Goal: Use online tool/utility: Utilize a website feature to perform a specific function

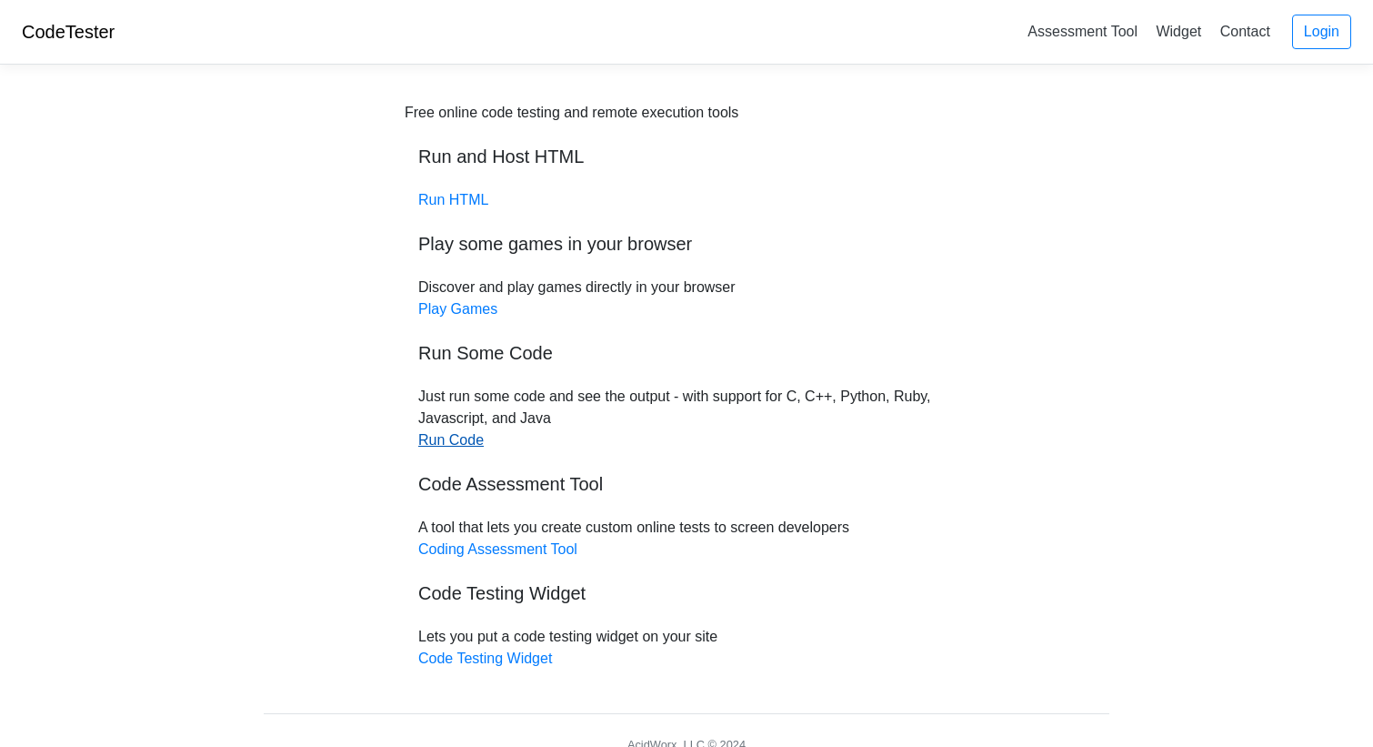
click at [451, 437] on link "Run Code" at bounding box center [450, 439] width 65 height 15
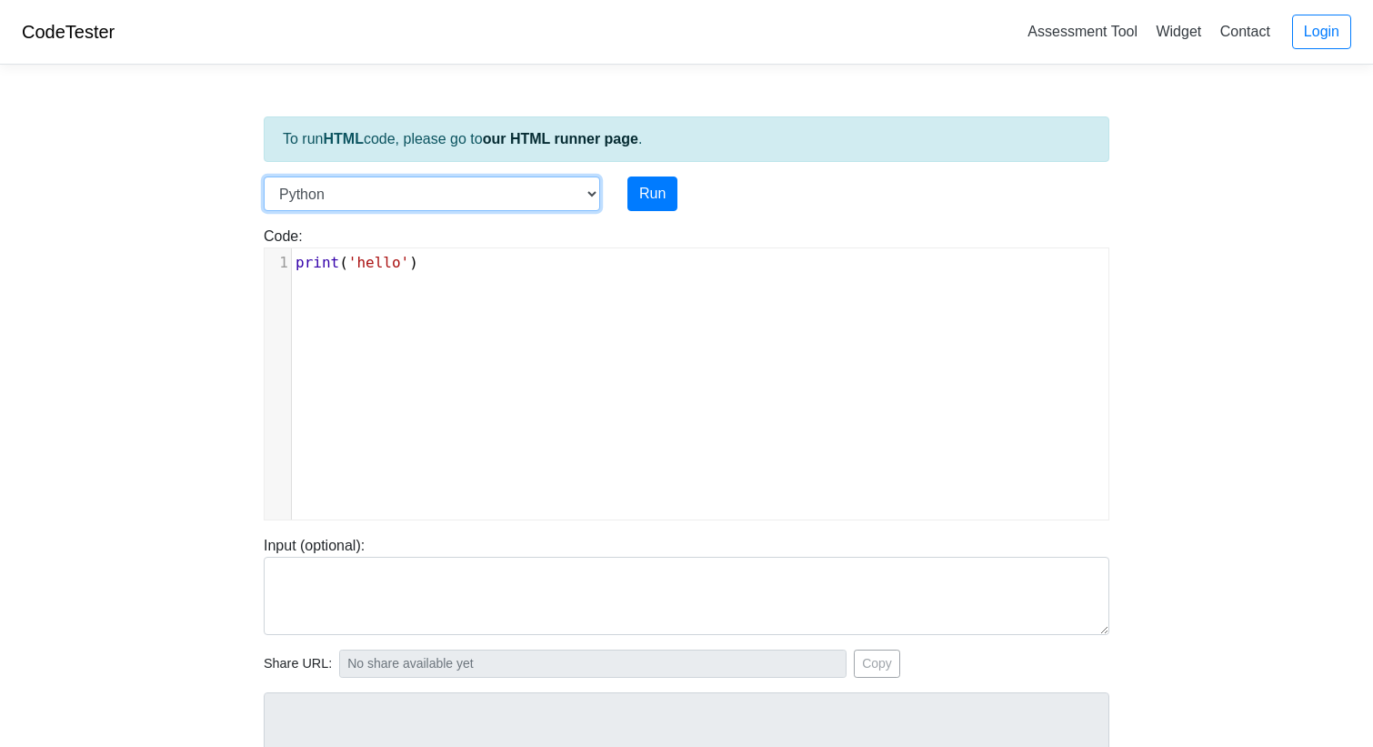
click at [571, 197] on select "C C++ Go Java Javascript Python Ruby" at bounding box center [432, 193] width 336 height 35
select select "c"
click at [264, 176] on select "C C++ Go Java Javascript Python Ruby" at bounding box center [432, 193] width 336 height 35
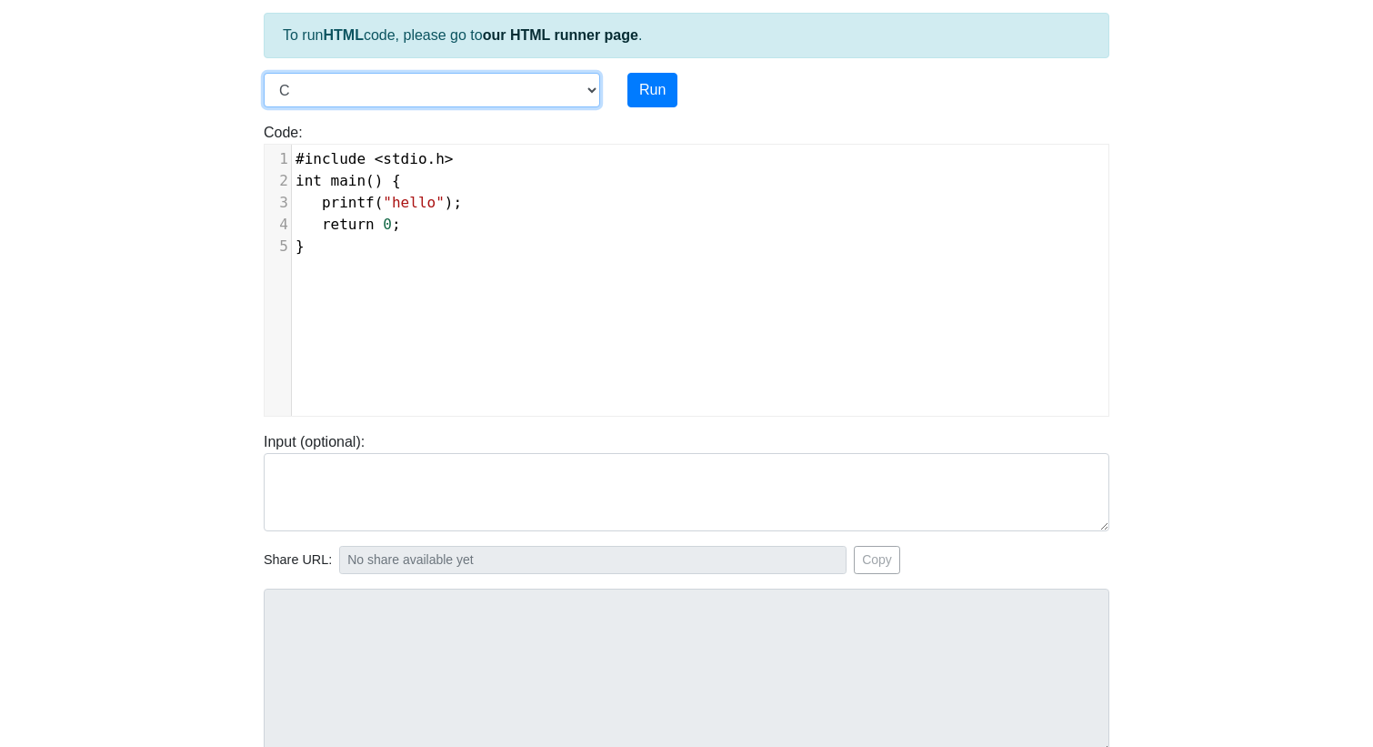
scroll to position [105, 0]
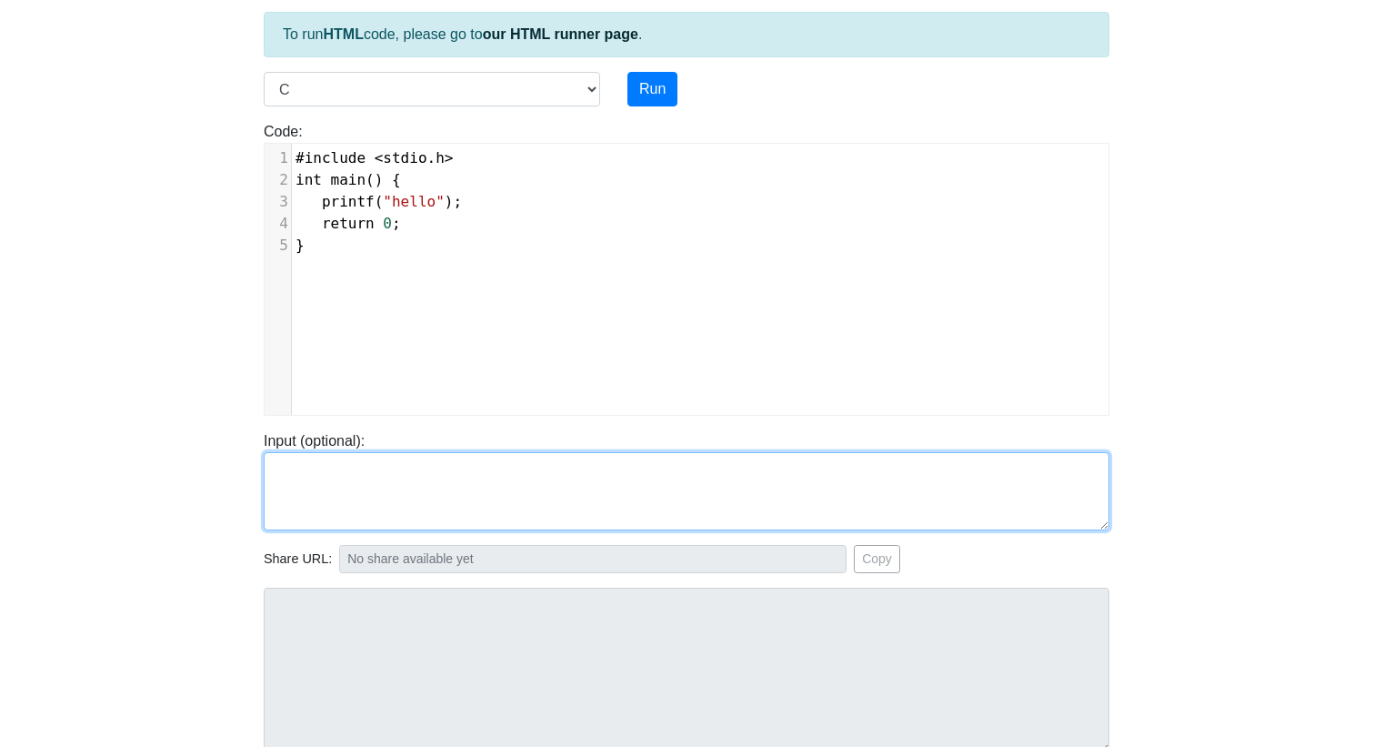
click at [371, 492] on textarea at bounding box center [687, 491] width 846 height 78
paste textarea "#include <stdio.h> int main(void) { char name[100]; // buffer for the user's na…"
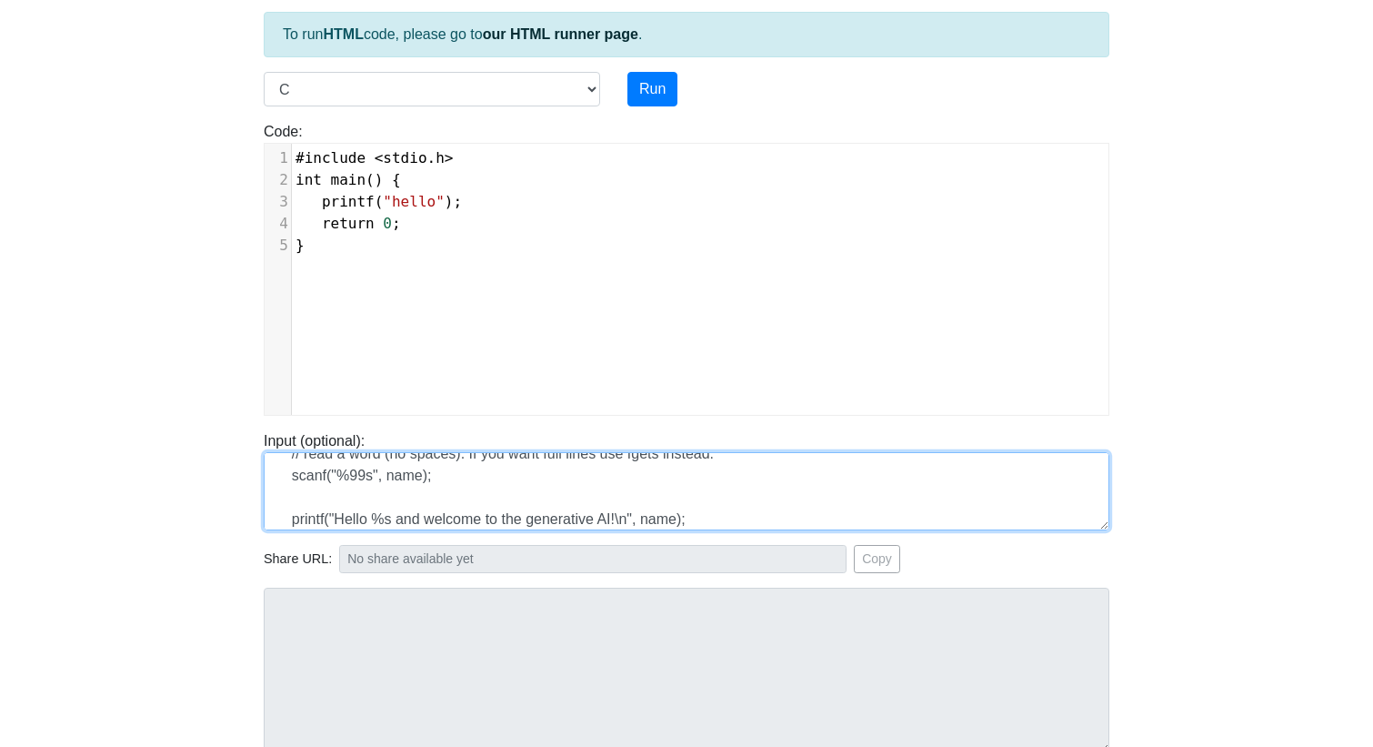
scroll to position [0, 0]
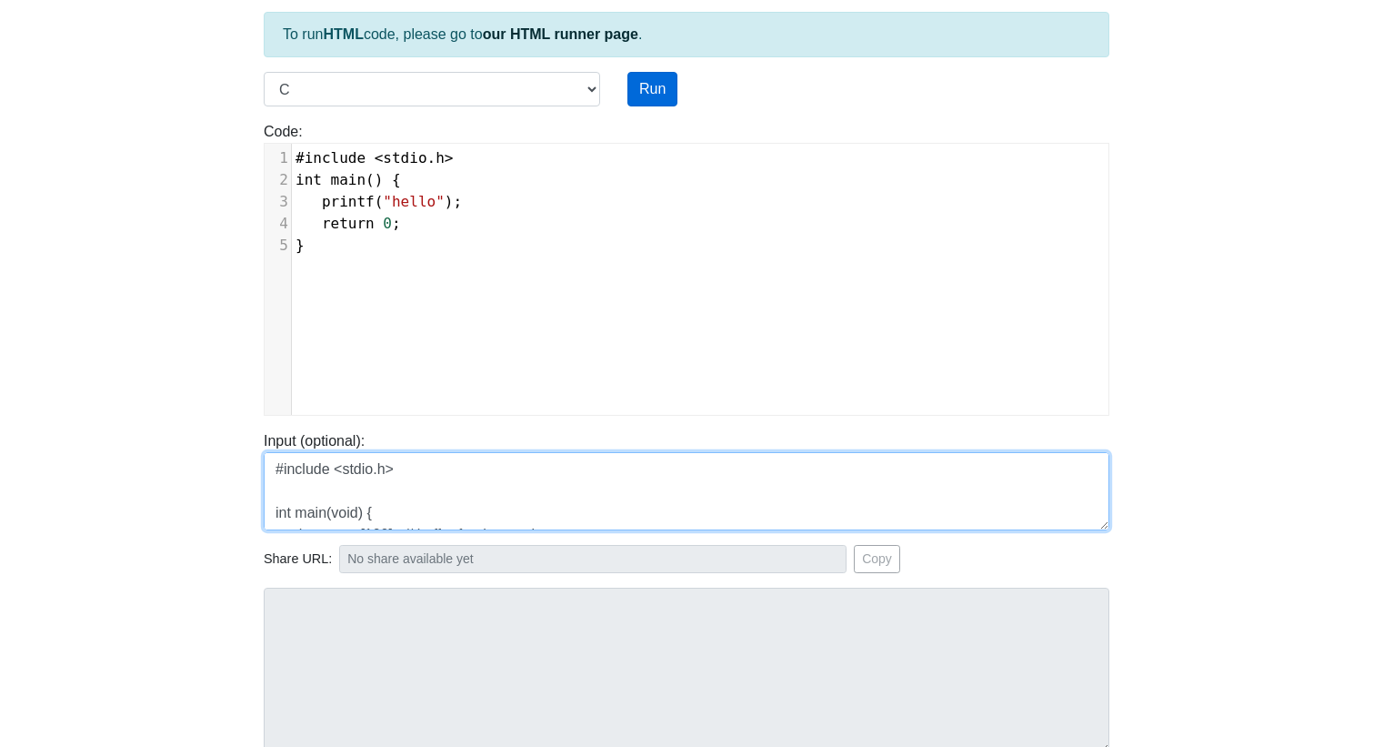
type textarea "#include <stdio.h> int main(void) { char name[100]; // buffer for the user's na…"
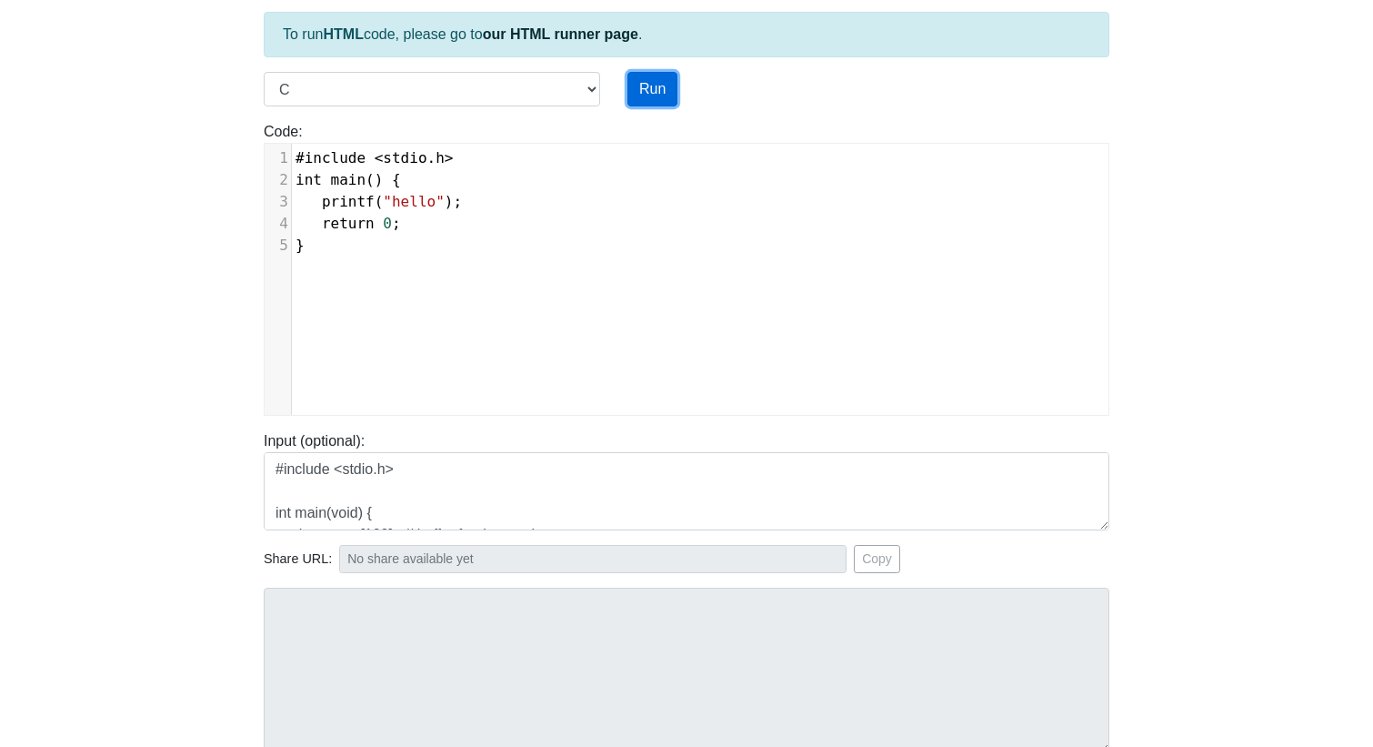
click at [658, 86] on button "Run" at bounding box center [653, 89] width 50 height 35
type input "https://codetester.io/runner?s=NZz8dR4Dzn"
type textarea "Stdout: hello"
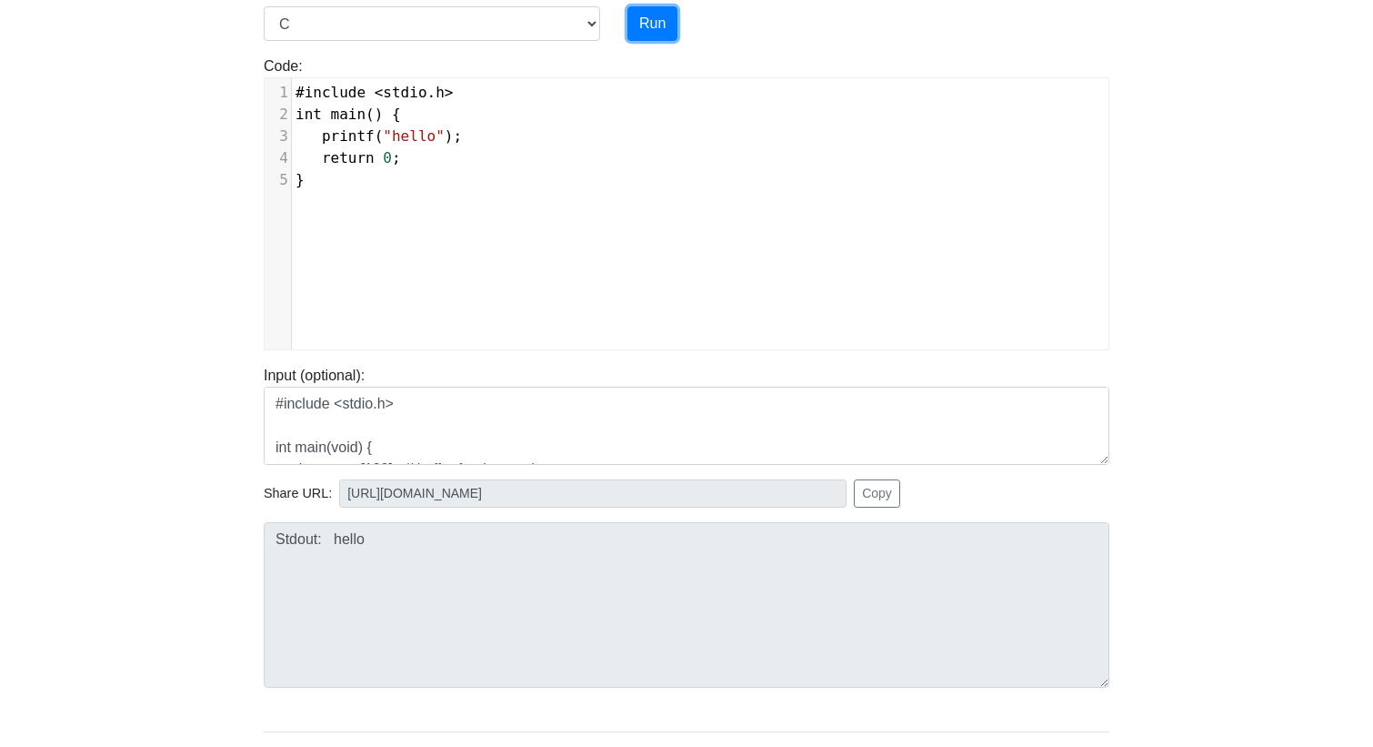
scroll to position [267, 0]
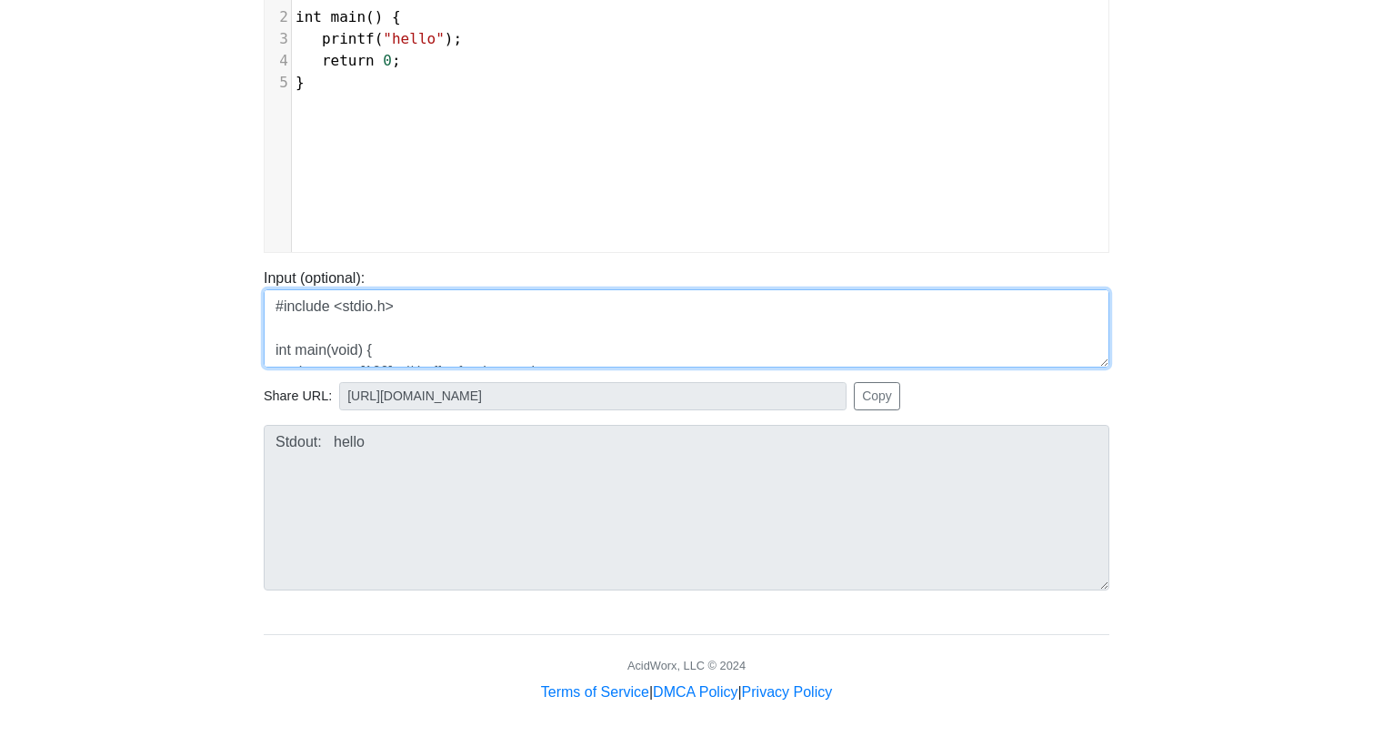
drag, startPoint x: 400, startPoint y: 355, endPoint x: 248, endPoint y: 245, distance: 187.6
click at [249, 245] on body "CodeTester Assessment Tool Widget Contact Login To run HTML code, please go to …" at bounding box center [686, 218] width 1373 height 970
drag, startPoint x: 605, startPoint y: 337, endPoint x: 229, endPoint y: 290, distance: 378.6
click at [230, 290] on body "CodeTester Assessment Tool Widget Contact Login To run HTML code, please go to …" at bounding box center [686, 218] width 1373 height 970
type textarea "printf("Please enter your name: "); // read a word (no spaces). If you want ful…"
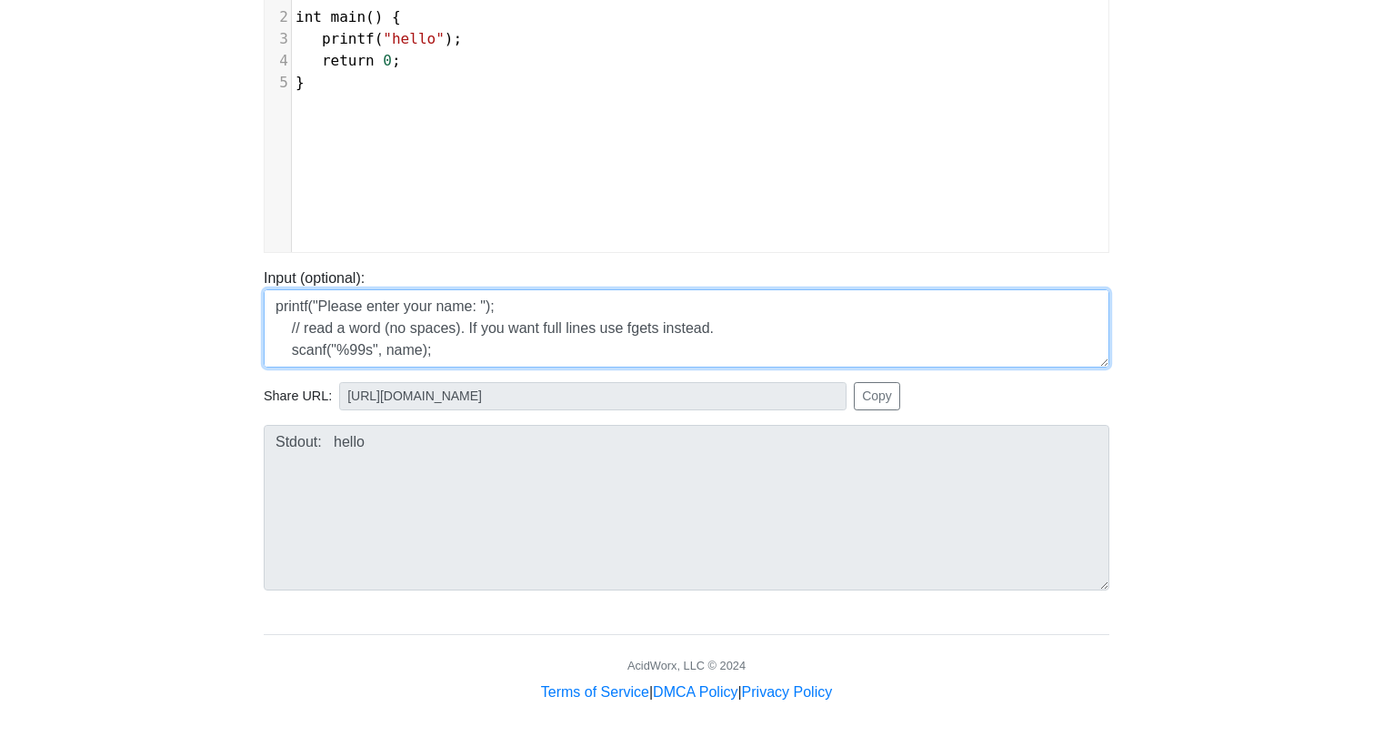
scroll to position [175, 0]
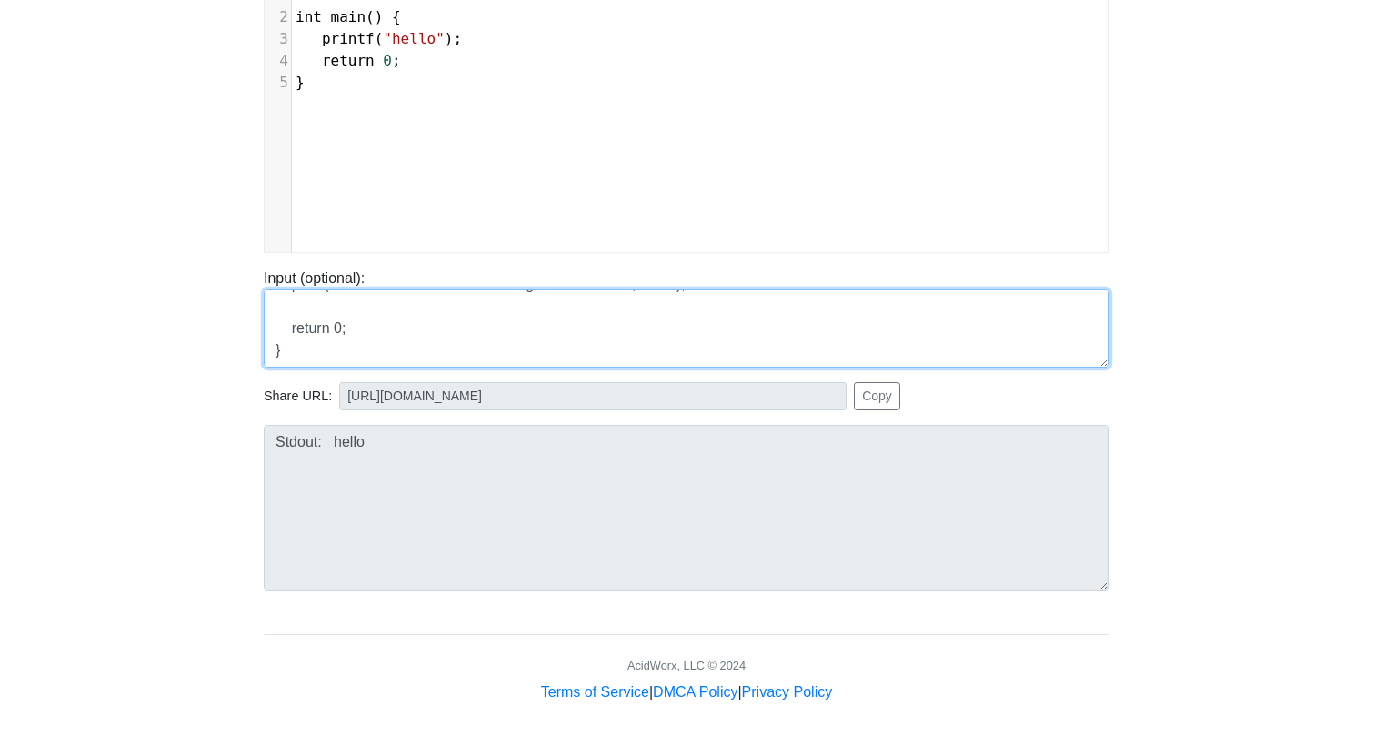
drag, startPoint x: 274, startPoint y: 299, endPoint x: 557, endPoint y: 410, distance: 304.7
click at [557, 410] on div "To run HTML code, please go to our HTML runner page . Language C C++ Go Java Ja…" at bounding box center [686, 257] width 873 height 891
paste textarea "#include <stdio.h> int main(void) { printf("Hello and welcome to the generative…"
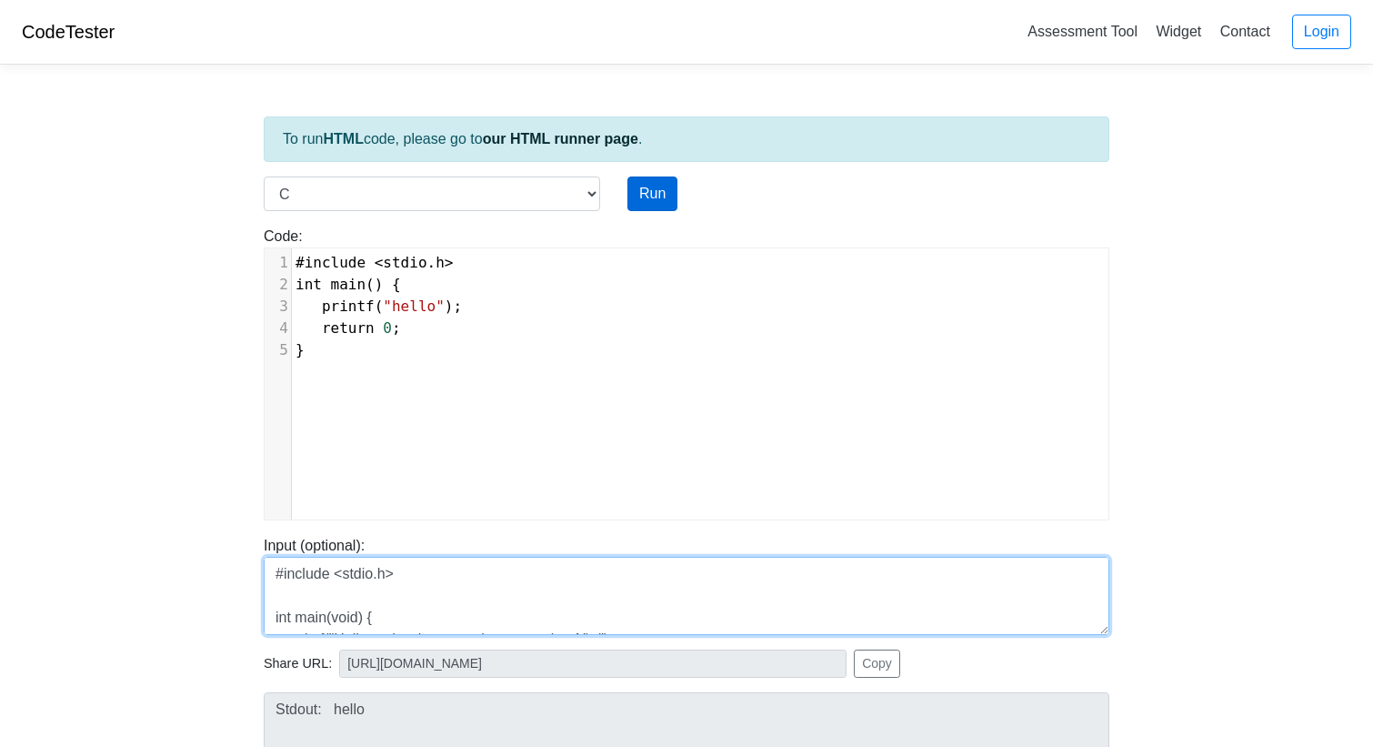
type textarea "#include <stdio.h> int main(void) { printf("Hello and welcome to the generative…"
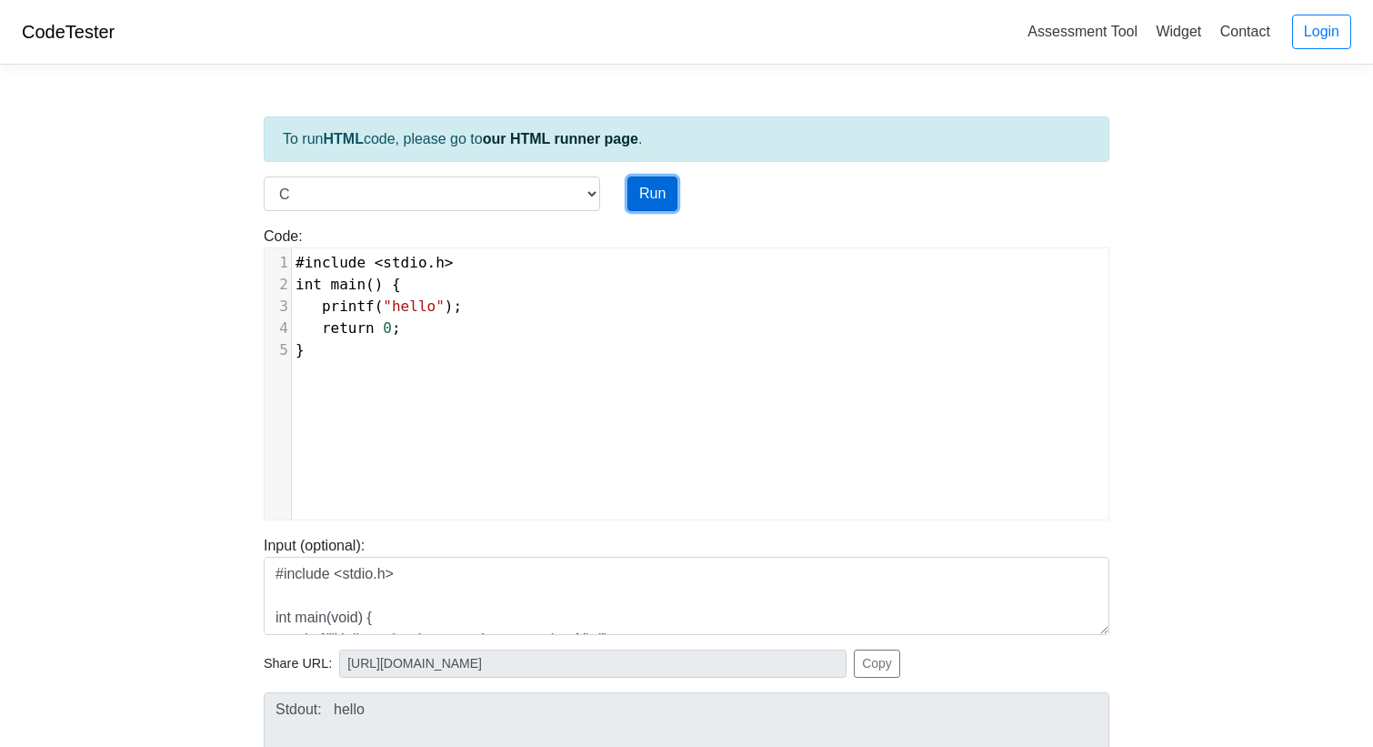
click at [656, 198] on button "Run" at bounding box center [653, 193] width 50 height 35
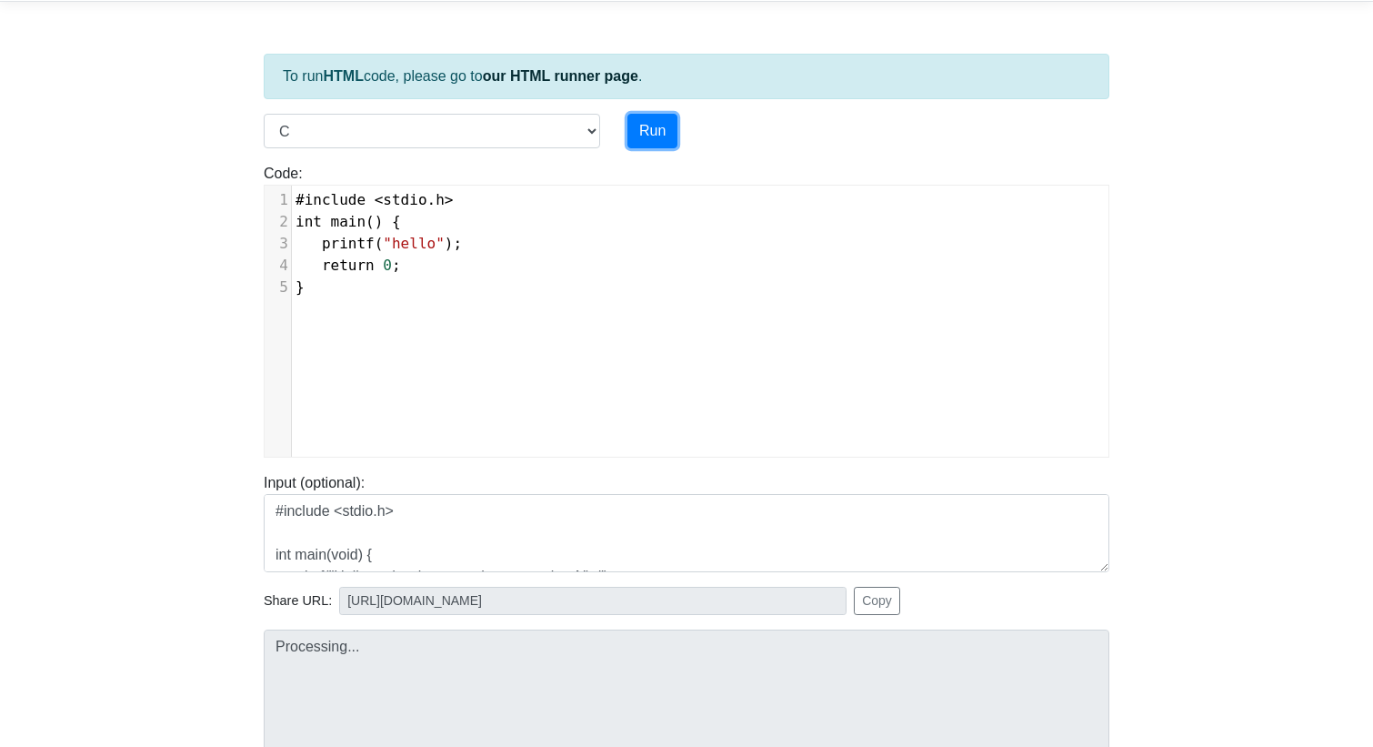
type input "https://codetester.io/runner?s=KxzKy5jOl1"
type textarea "Stdout: hello"
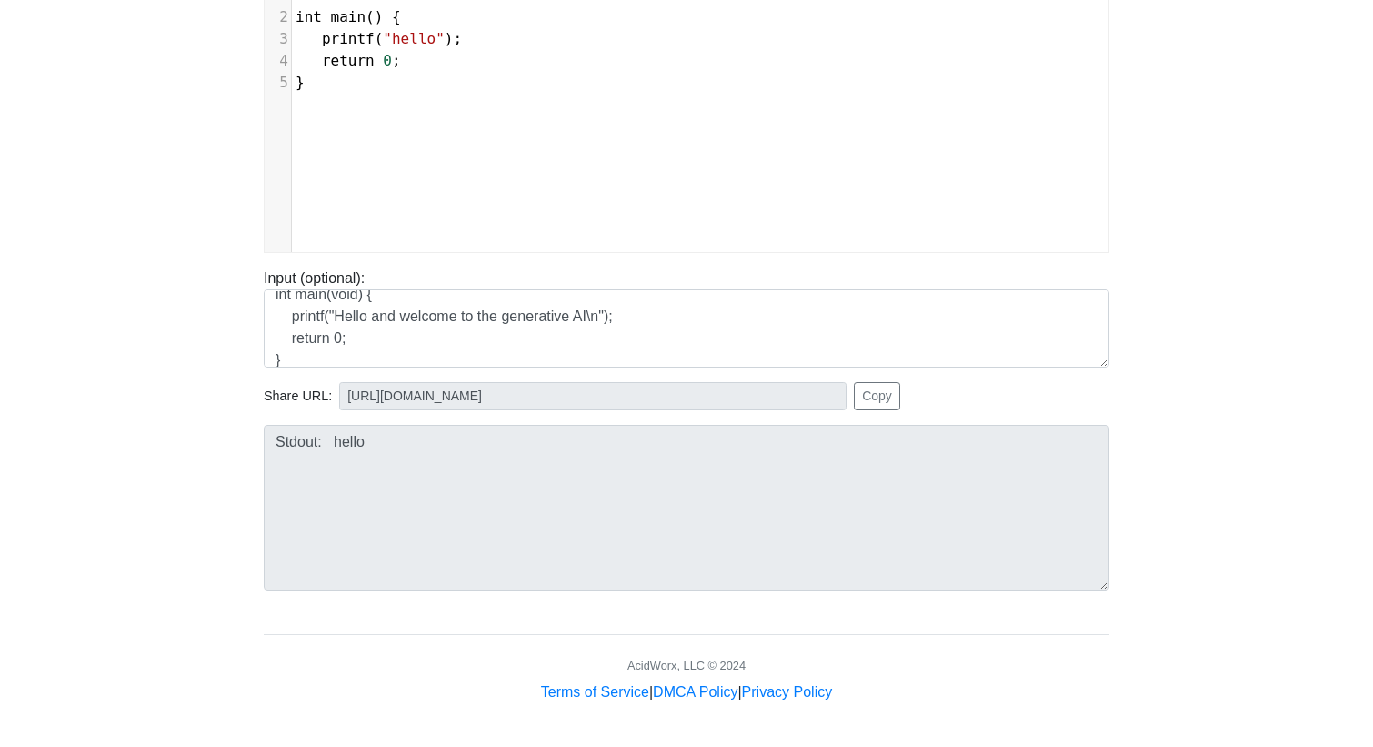
scroll to position [87, 0]
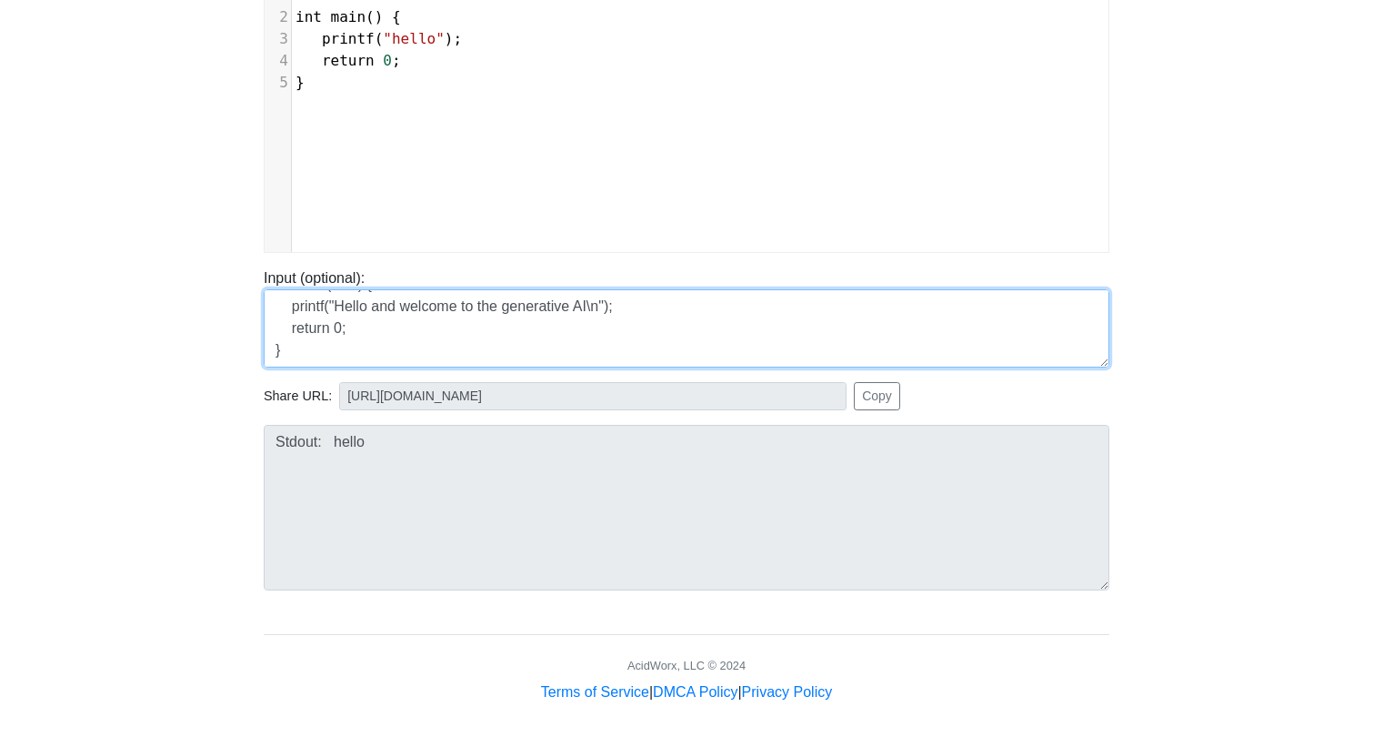
click at [326, 350] on textarea "#include <stdio.h> int main(void) { printf("Hello and welcome to the generative…" at bounding box center [687, 328] width 846 height 78
drag, startPoint x: 326, startPoint y: 350, endPoint x: 239, endPoint y: 272, distance: 116.5
click at [240, 272] on body "CodeTester Assessment Tool Widget Contact Login To run HTML code, please go to …" at bounding box center [686, 218] width 1373 height 970
paste textarea "#include <stdio.h> int main() { printf("Hello and welcome to the generative AI\…"
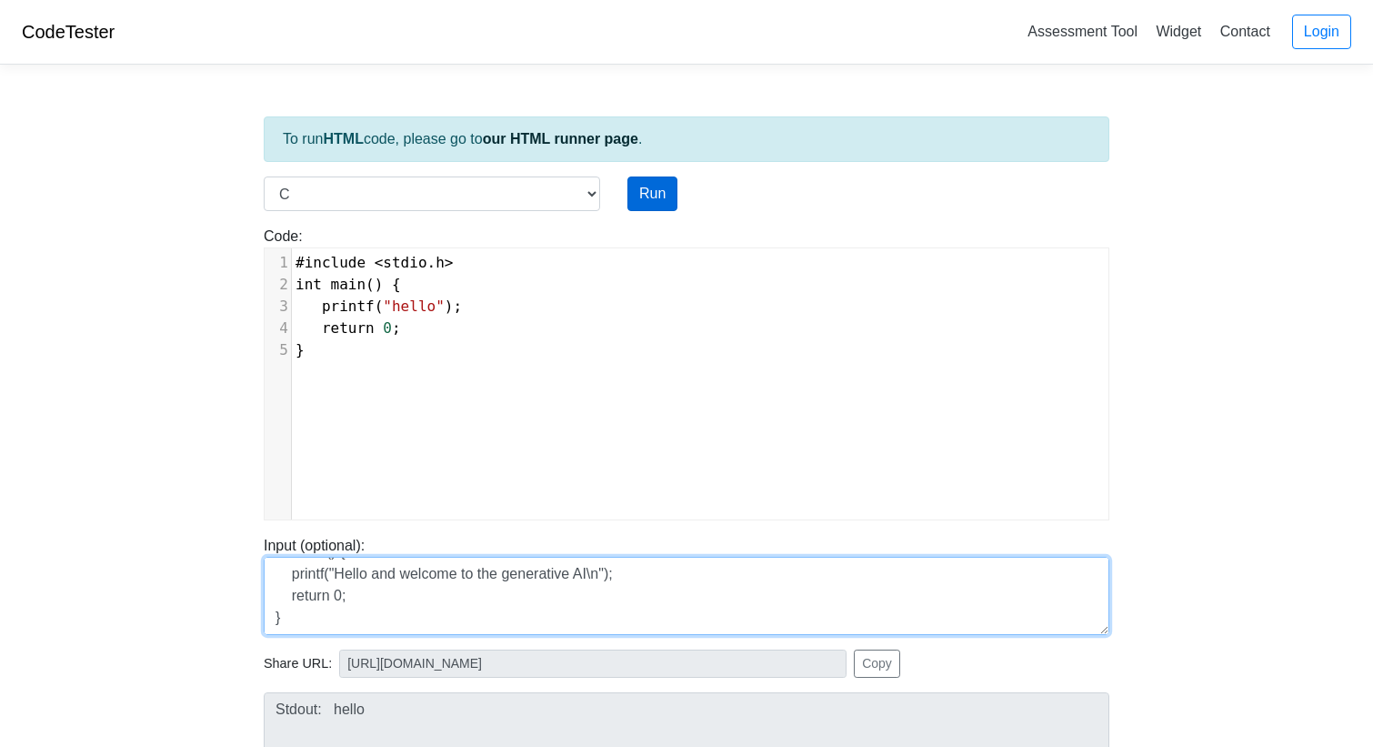
type textarea "#include <stdio.h> int main() { printf("Hello and welcome to the generative AI\…"
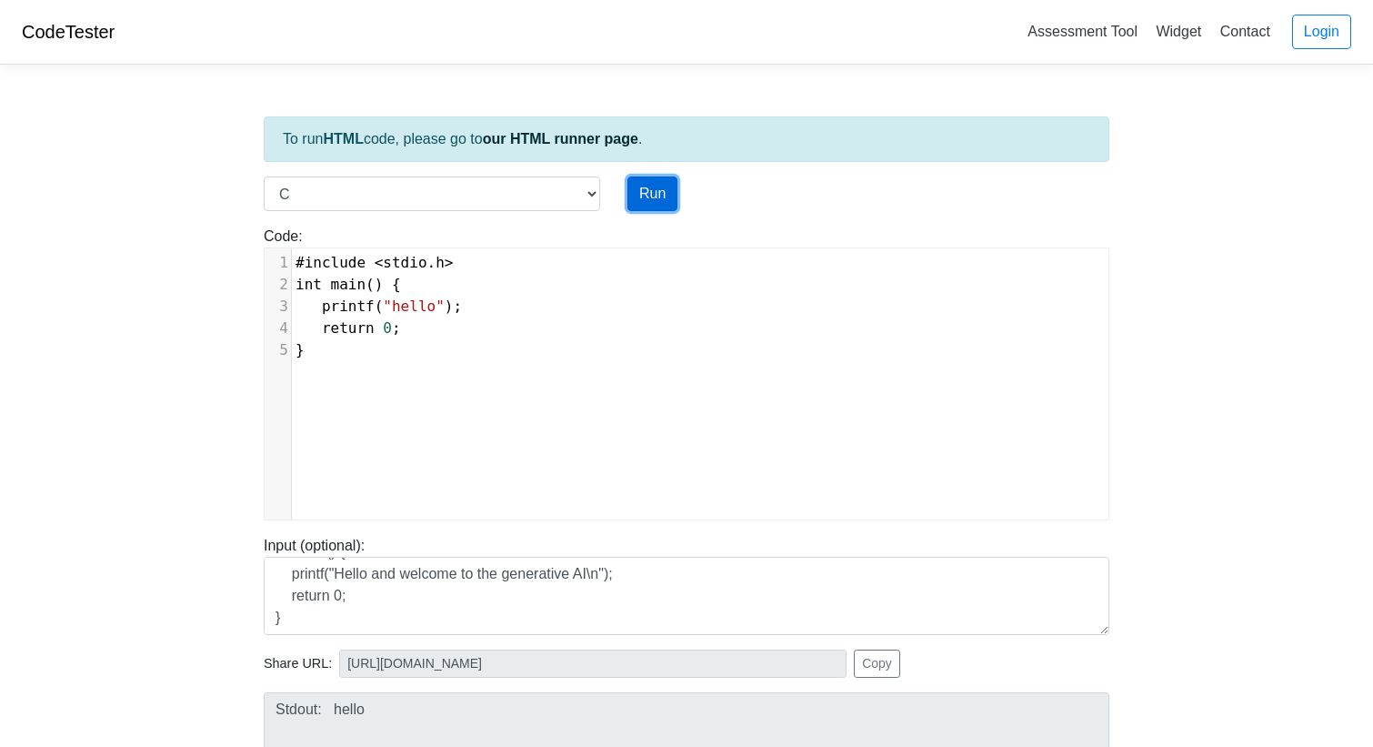
click at [646, 196] on button "Run" at bounding box center [653, 193] width 50 height 35
type input "https://codetester.io/runner?s=yGzRgD3EWJ"
type textarea "Stdout: hello"
click at [326, 349] on pre "}" at bounding box center [700, 350] width 817 height 22
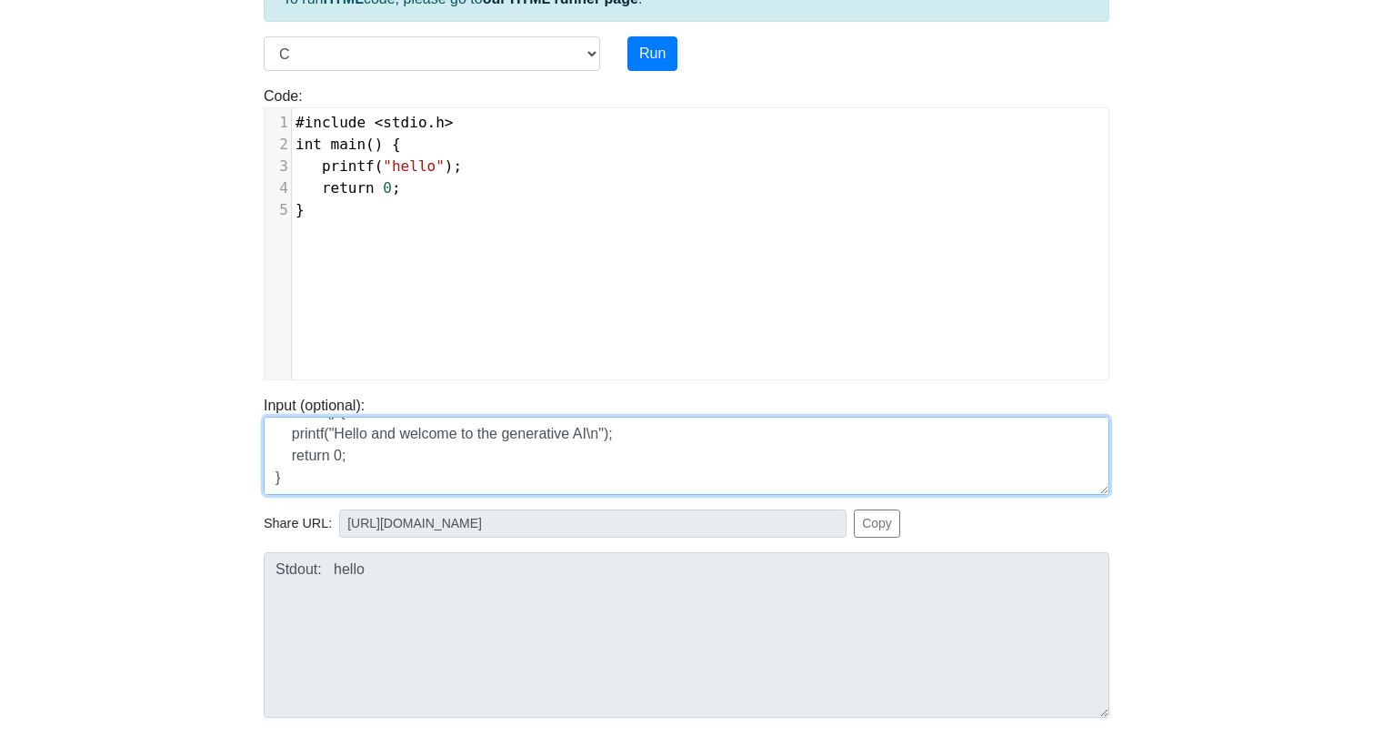
scroll to position [0, 0]
drag, startPoint x: 320, startPoint y: 475, endPoint x: 222, endPoint y: 385, distance: 133.2
click at [223, 385] on body "CodeTester Assessment Tool Widget Contact Login To run HTML code, please go to …" at bounding box center [686, 345] width 1373 height 970
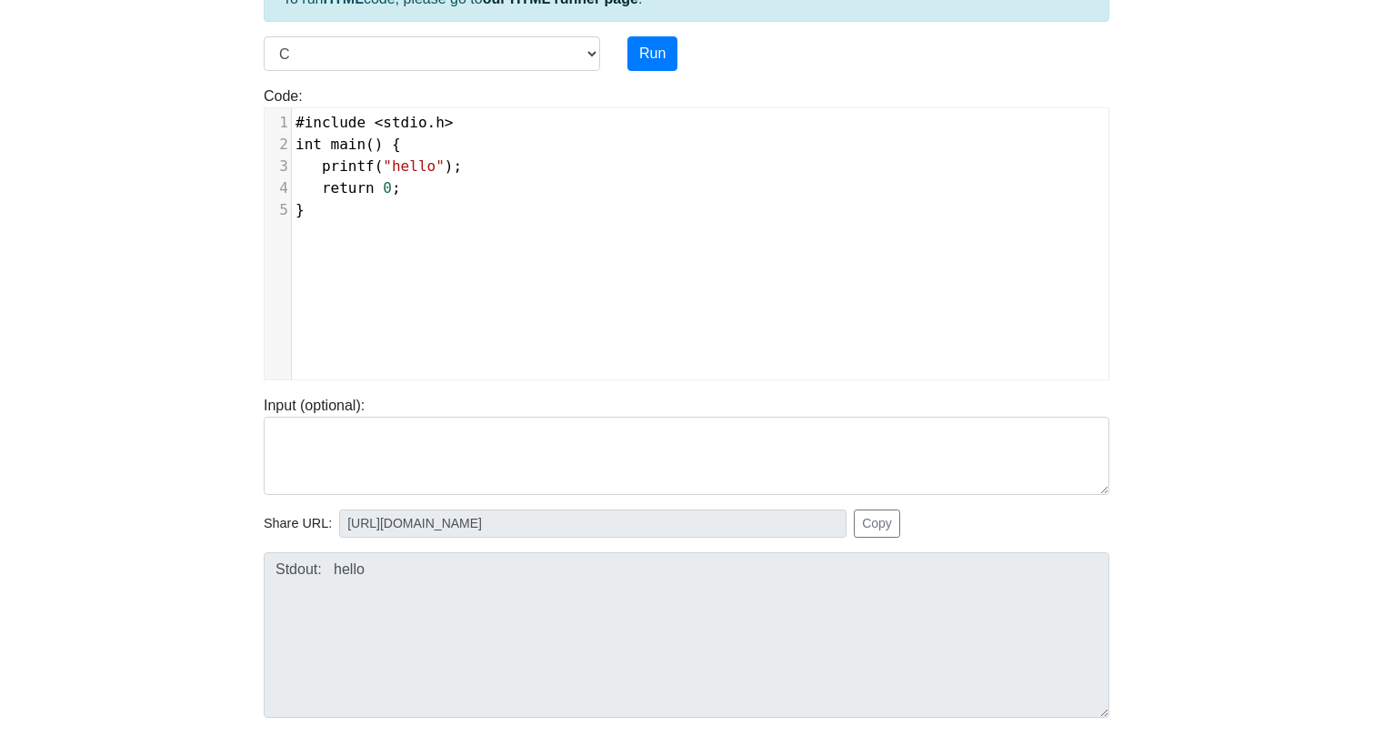
click at [399, 208] on pre "}" at bounding box center [700, 210] width 817 height 22
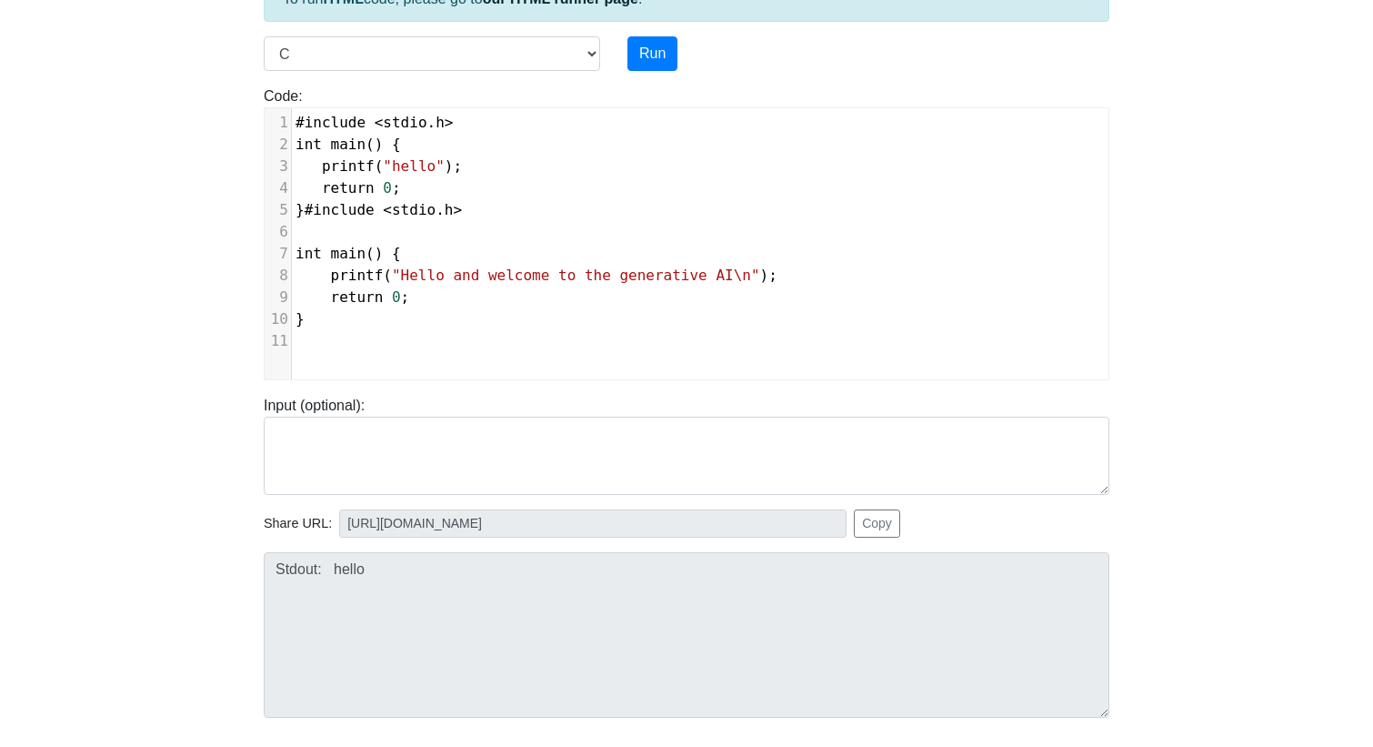
scroll to position [144, 0]
click at [646, 65] on button "Run" at bounding box center [653, 55] width 50 height 35
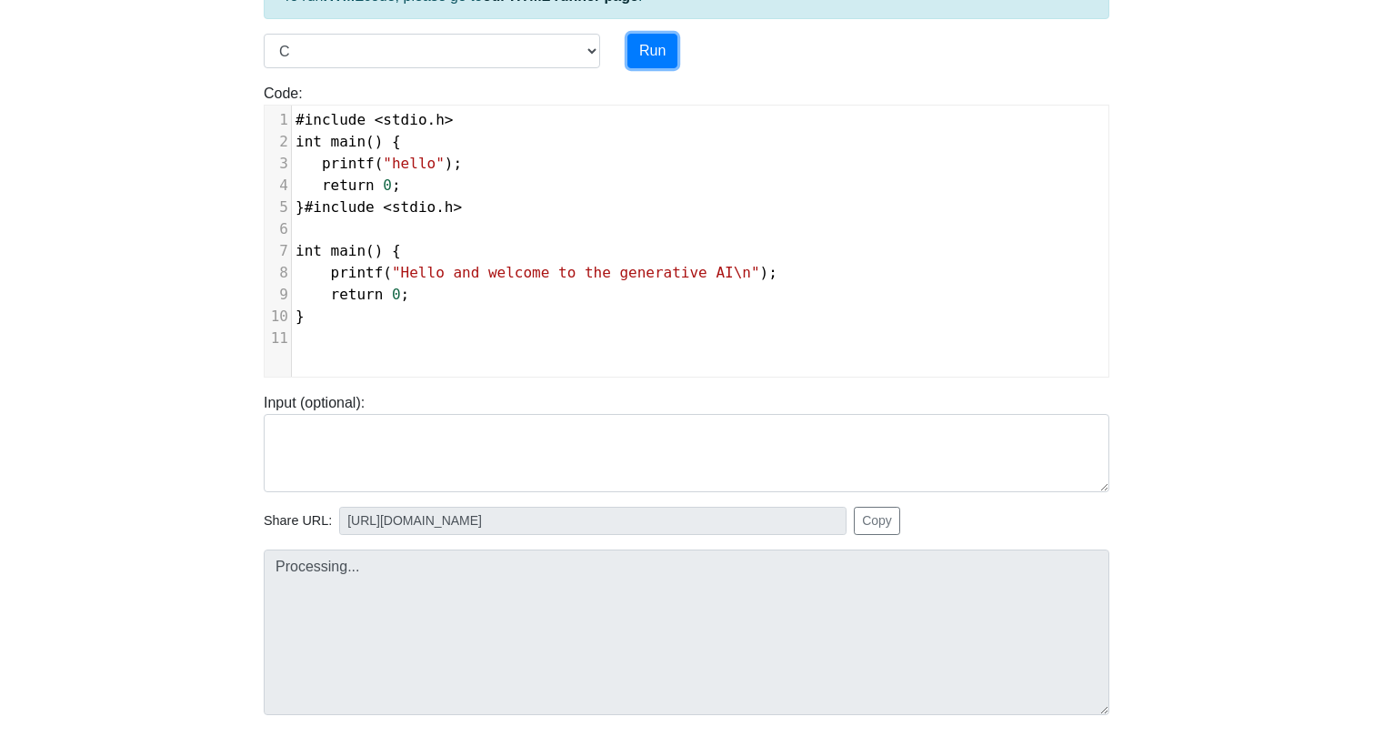
type input "https://codetester.io/runner?s=ZjWqbQY7lR"
type textarea "Submission status: Compilation Error Compile Output: main.c:5:2: error: stray ‘…"
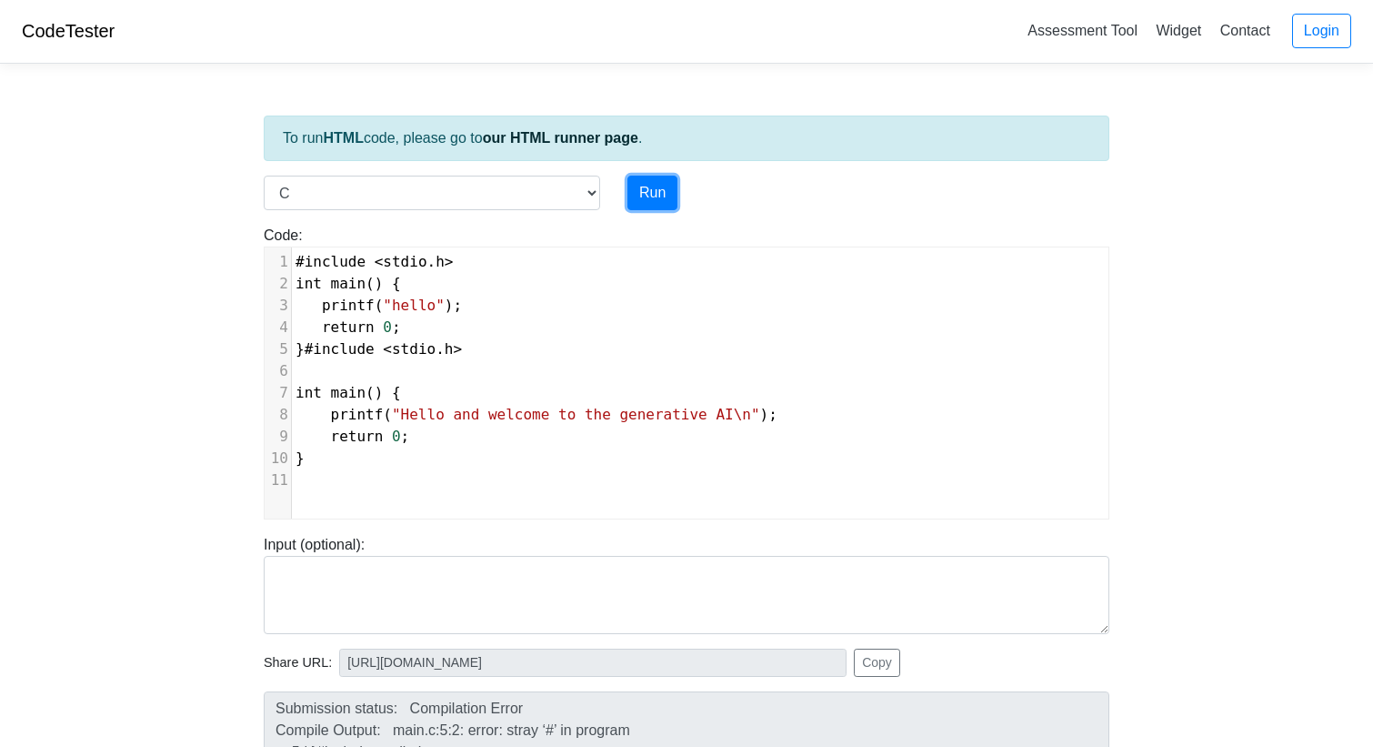
scroll to position [0, 0]
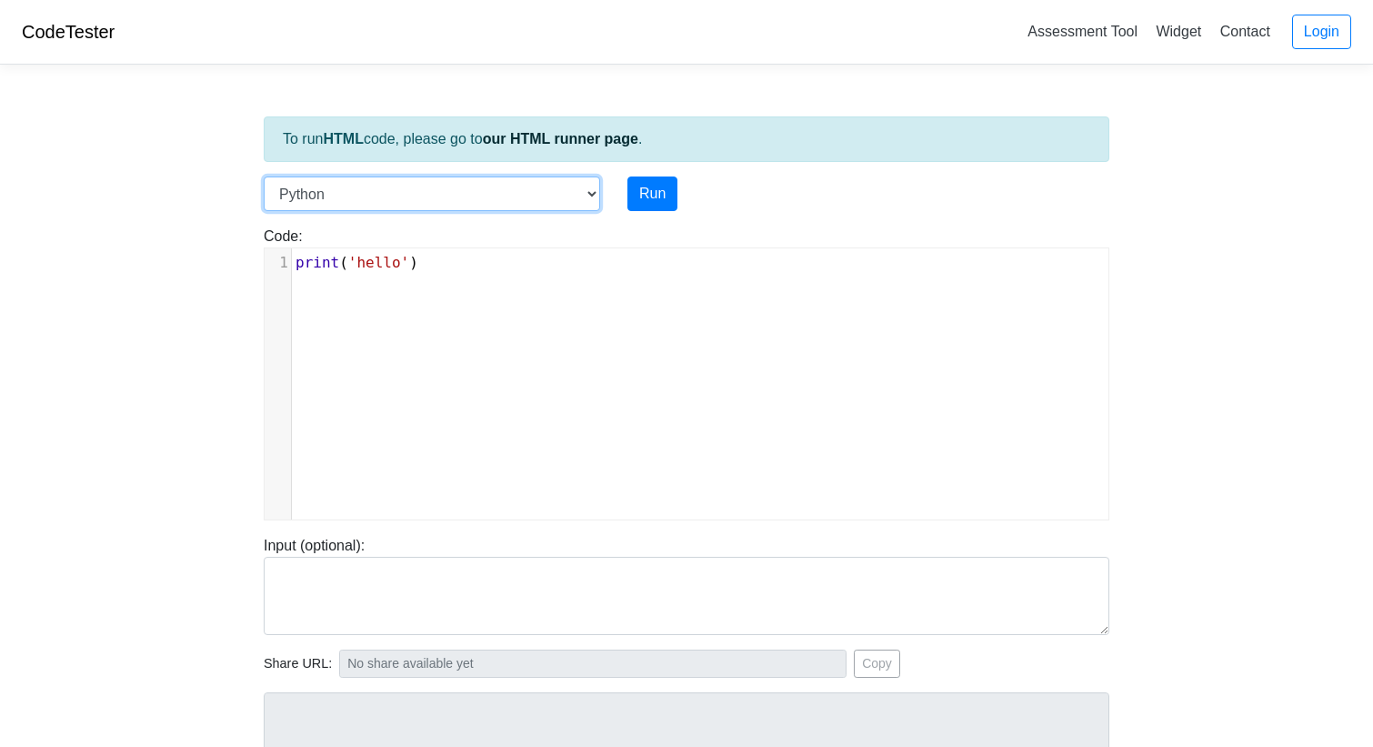
click at [563, 186] on select "C C++ Go Java Javascript Python Ruby" at bounding box center [432, 193] width 336 height 35
select select "c"
click at [264, 176] on select "C C++ Go Java Javascript Python Ruby" at bounding box center [432, 193] width 336 height 35
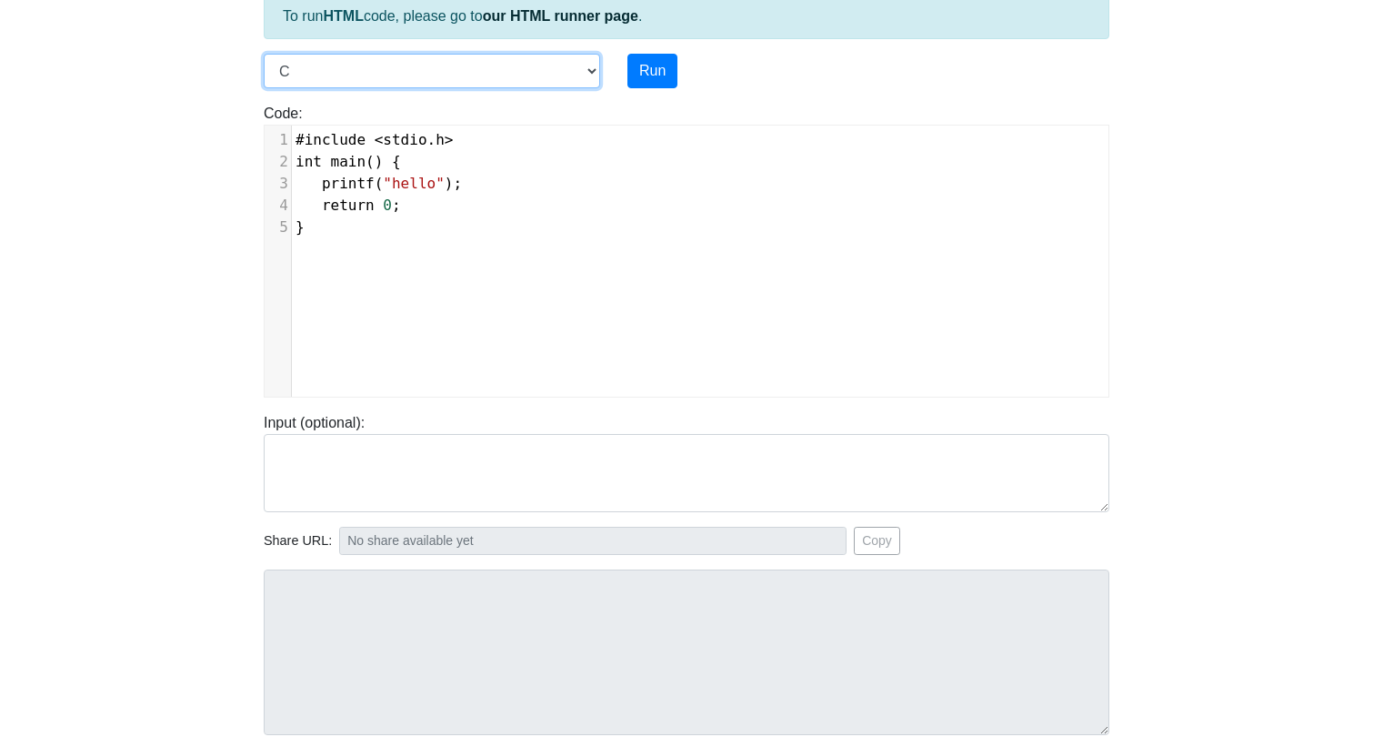
scroll to position [135, 0]
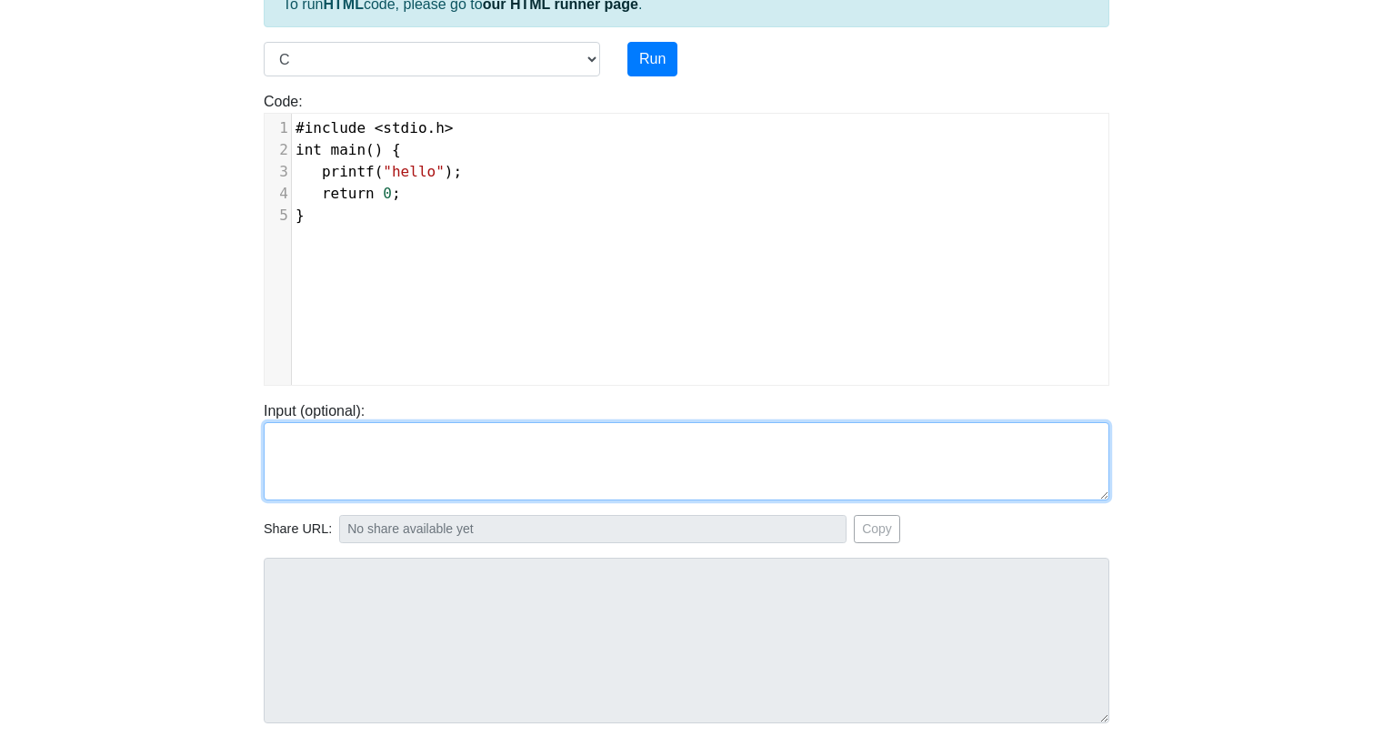
click at [355, 452] on textarea at bounding box center [687, 461] width 846 height 78
paste textarea "#include <stdio.h> int main() { printf("Hello and welcome to the generative AI\…"
type textarea "#include <stdio.h> int main() { printf("Hello and welcome to the generative AI\…"
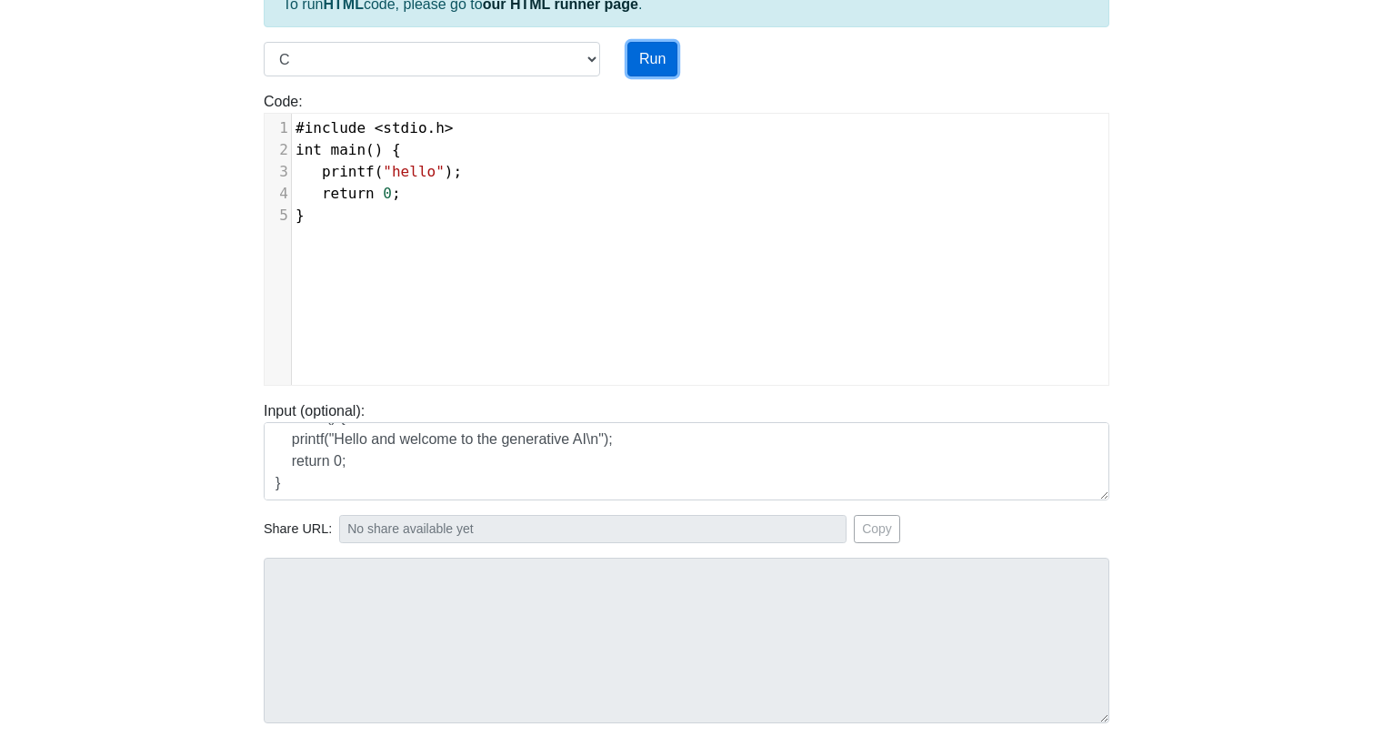
click at [654, 65] on button "Run" at bounding box center [653, 59] width 50 height 35
type input "[URL][DOMAIN_NAME]"
type textarea "Stdout: hello"
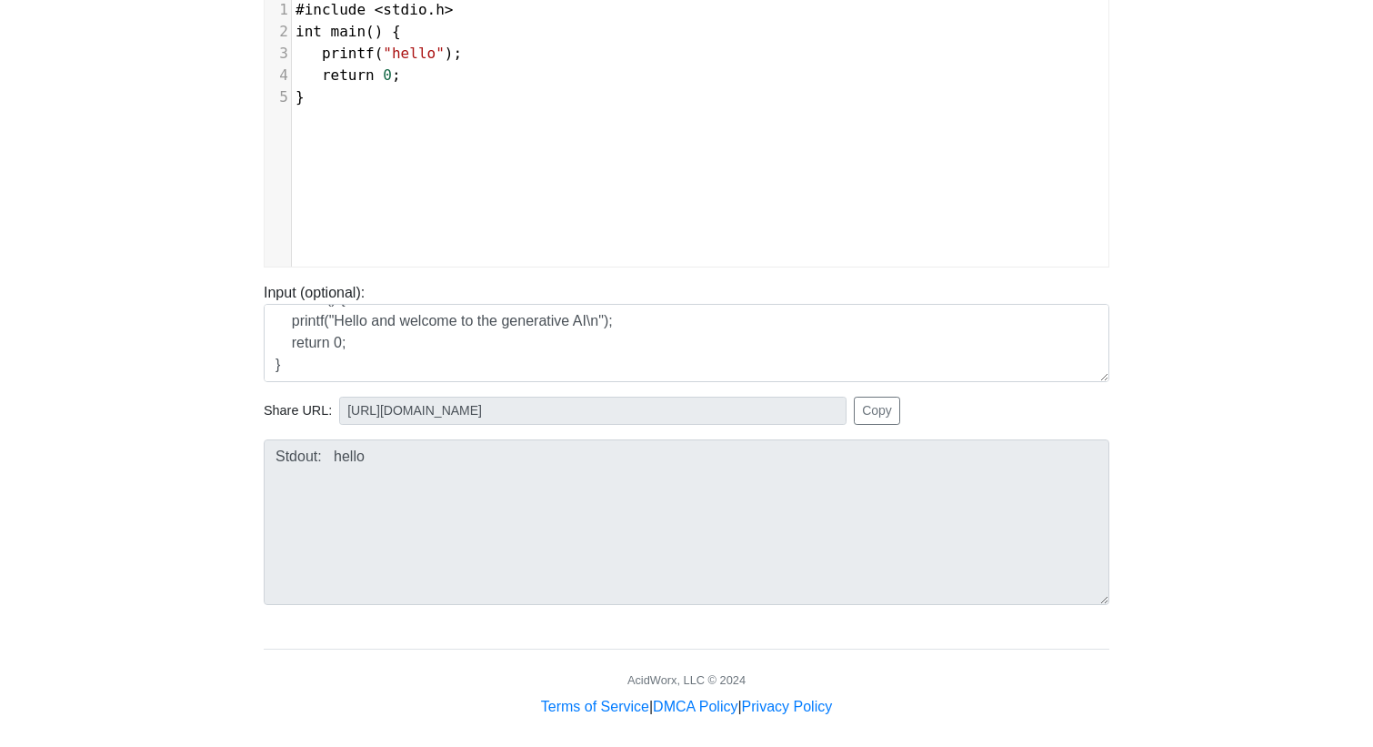
scroll to position [252, 0]
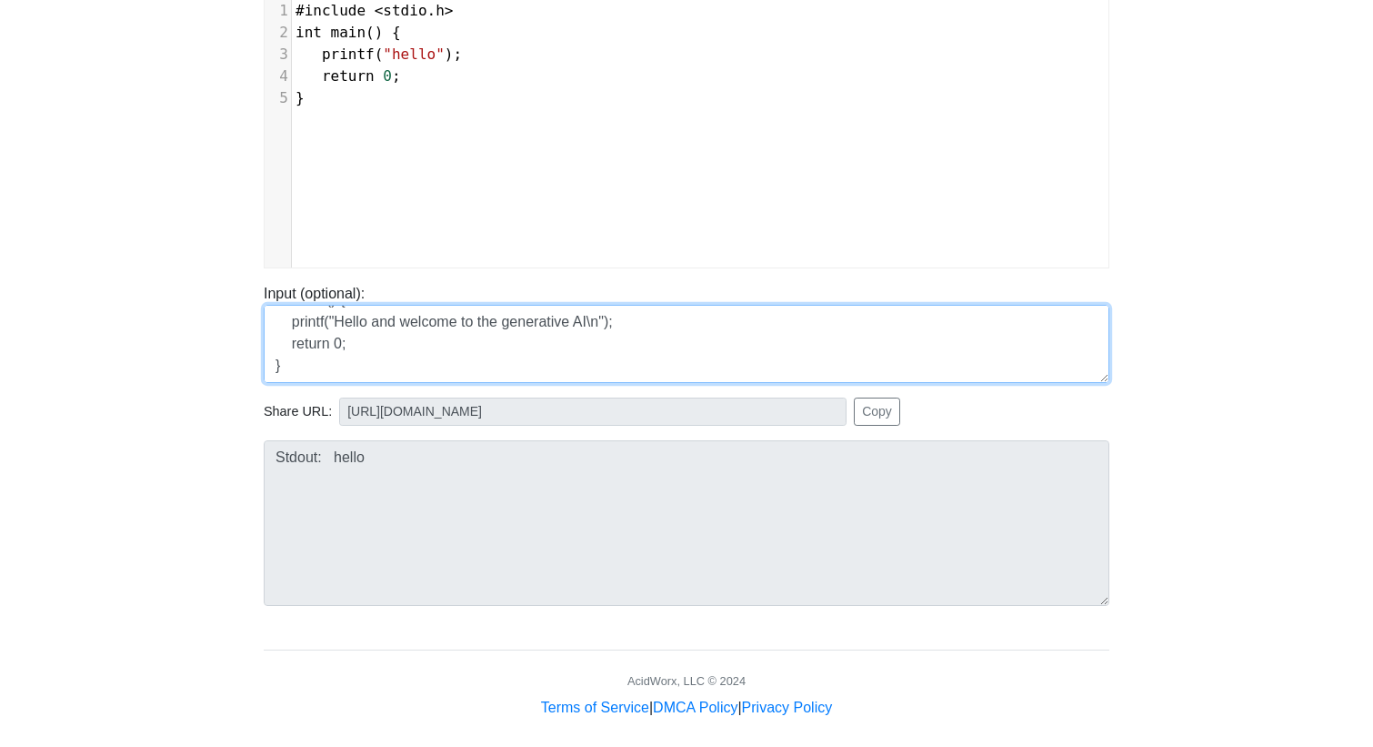
click at [291, 357] on textarea "#include <stdio.h> int main() { printf("Hello and welcome to the generative AI\…" at bounding box center [687, 344] width 846 height 78
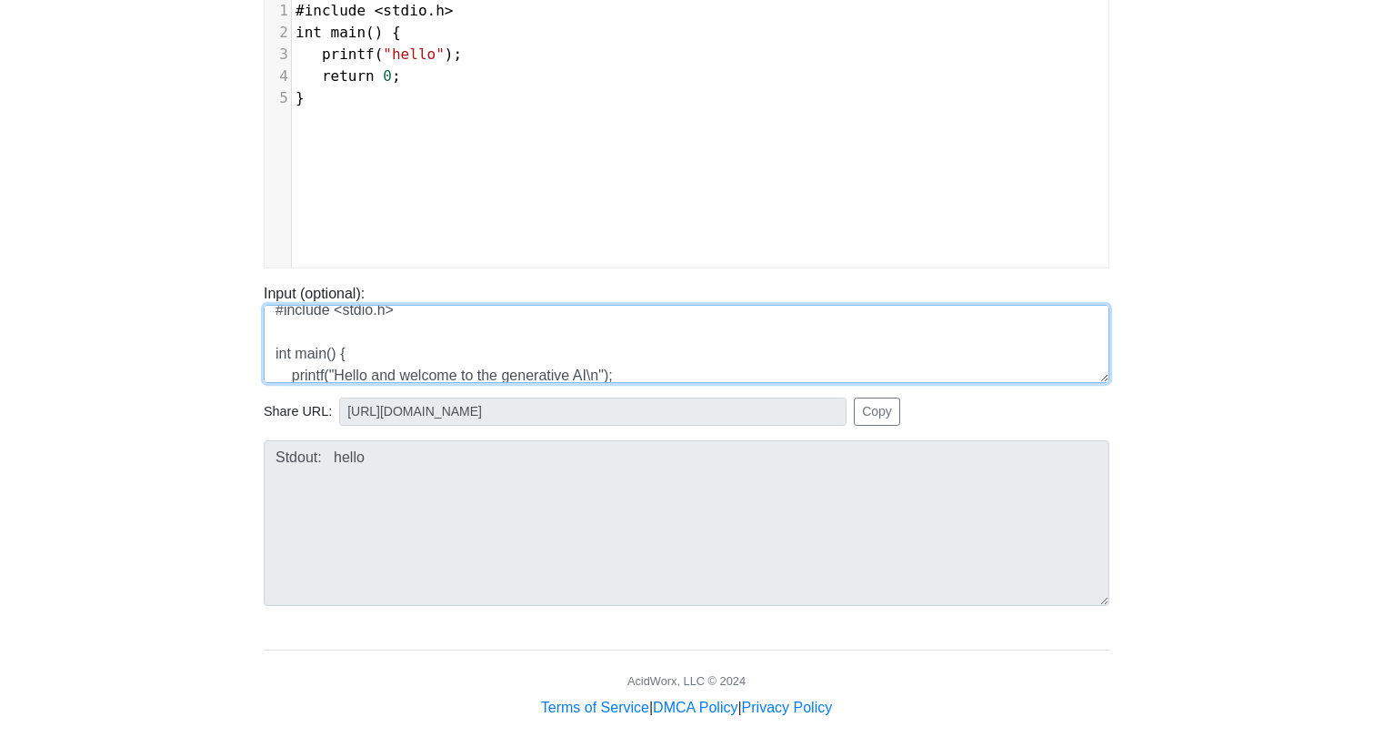
scroll to position [0, 0]
drag, startPoint x: 296, startPoint y: 366, endPoint x: 246, endPoint y: 268, distance: 109.4
click at [247, 268] on body "CodeTester Assessment Tool Widget Contact Login To run HTML code, please go to …" at bounding box center [686, 233] width 1373 height 970
click at [296, 329] on textarea at bounding box center [687, 344] width 846 height 78
paste textarea "#include <stdio.h> int main() { printf("Hello and welcome to the generative AI\…"
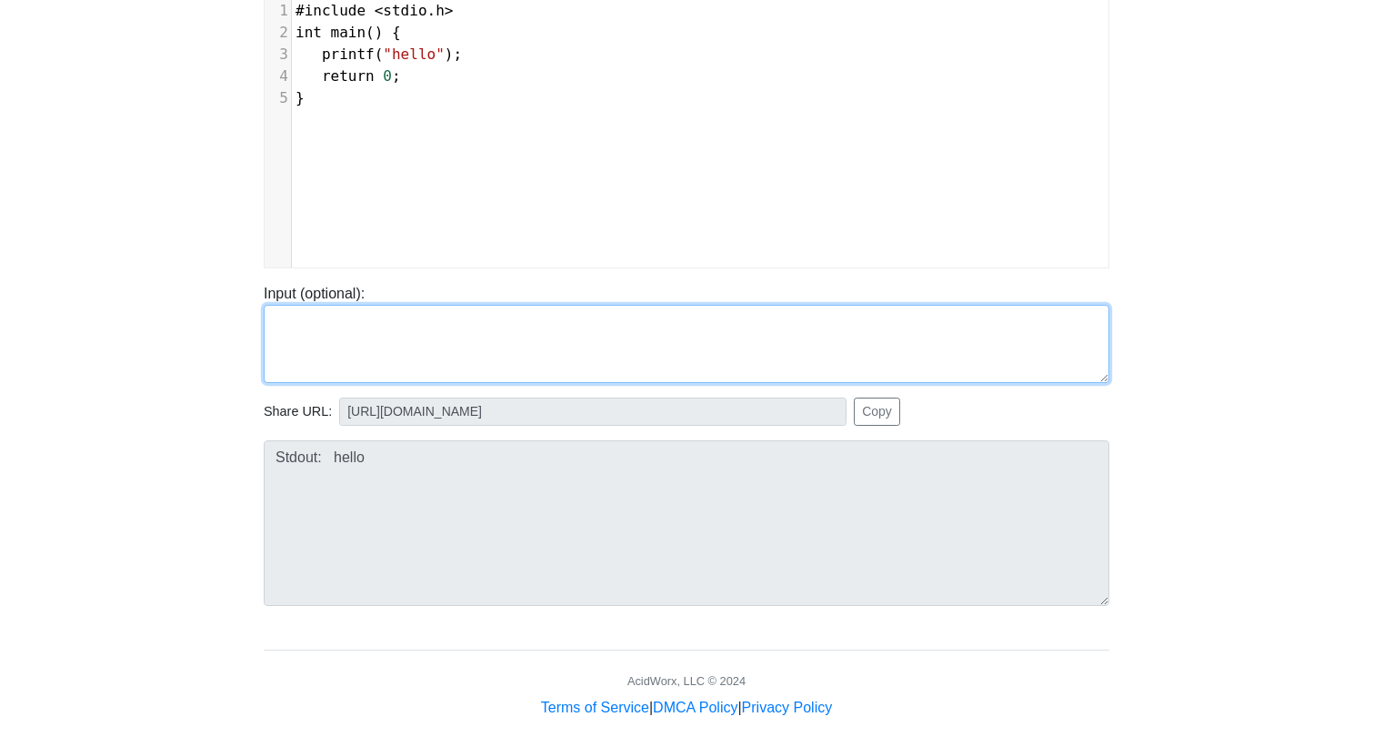
type textarea "#include <stdio.h> int main() { printf("Hello and welcome to the generative AI\…"
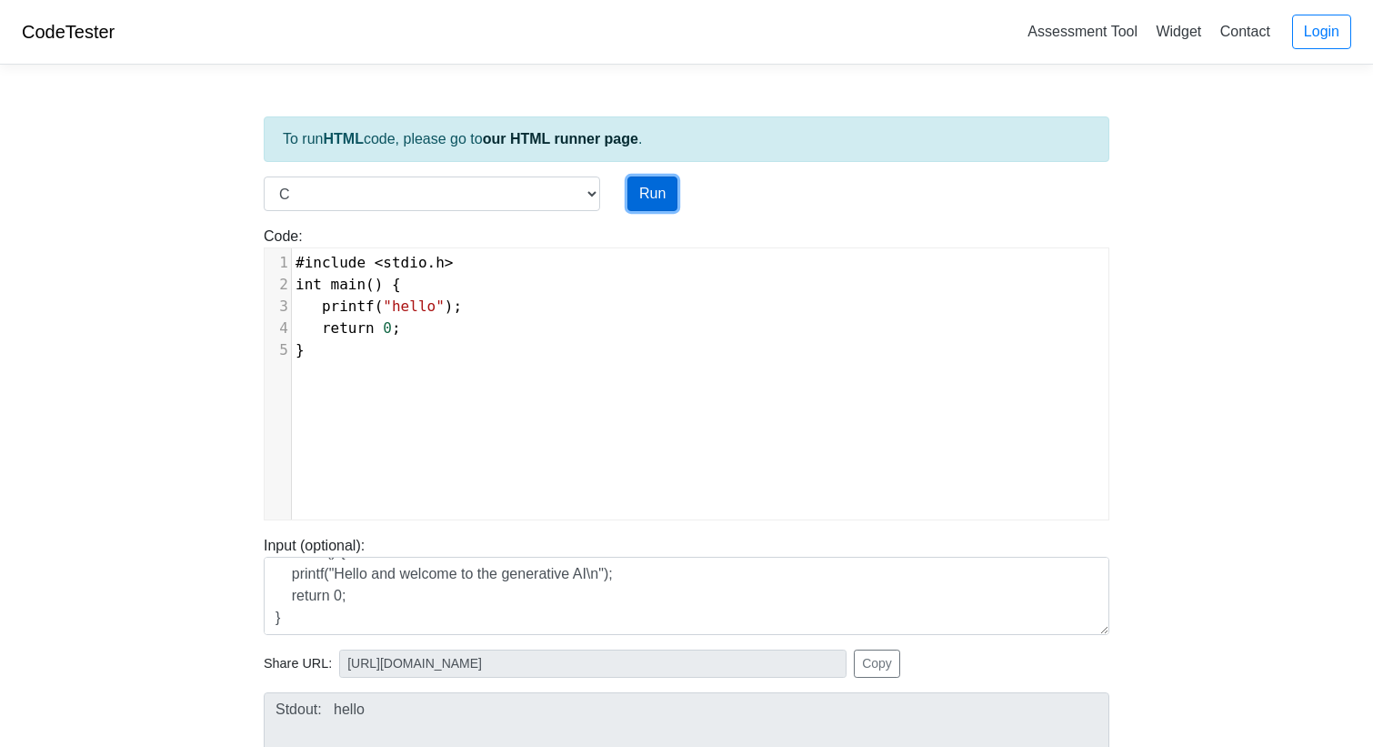
click at [666, 196] on button "Run" at bounding box center [653, 193] width 50 height 35
type input "[URL][DOMAIN_NAME]"
type textarea "Stdout: hello"
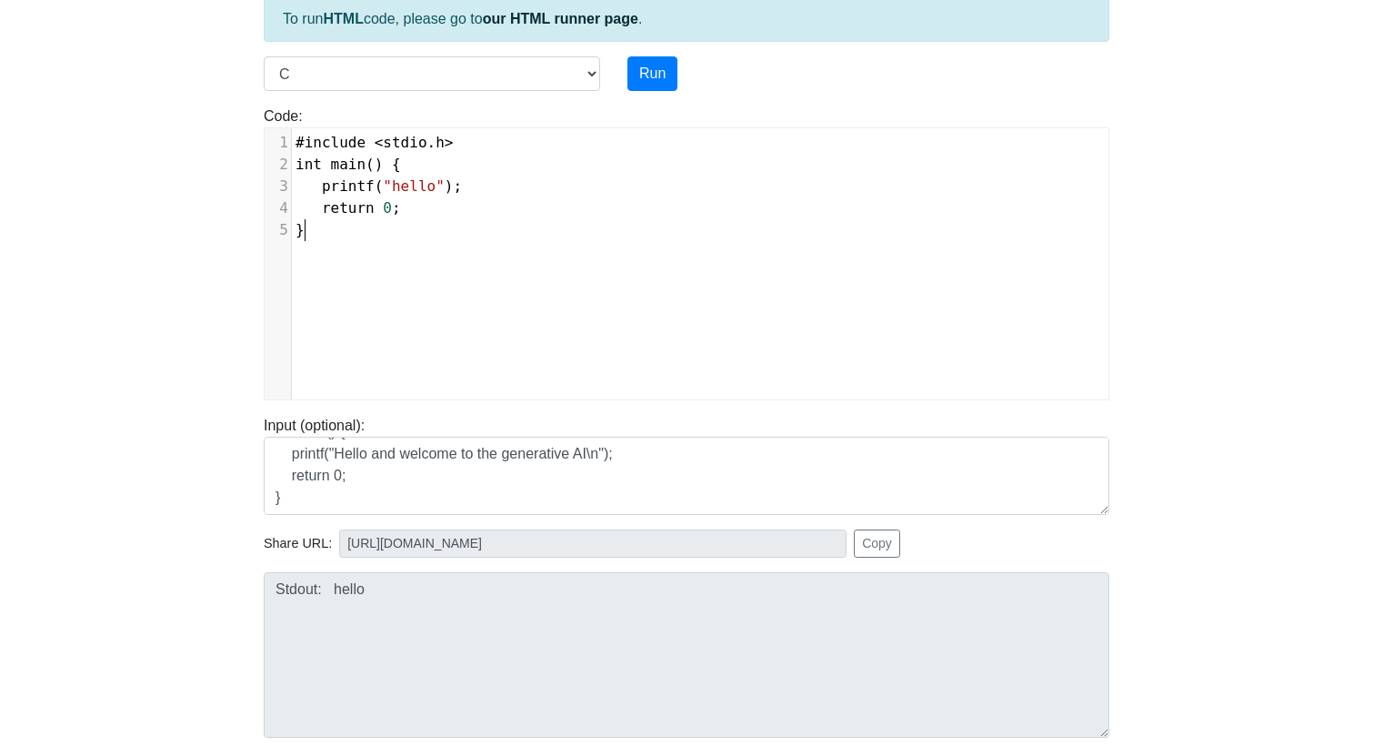
scroll to position [7, 0]
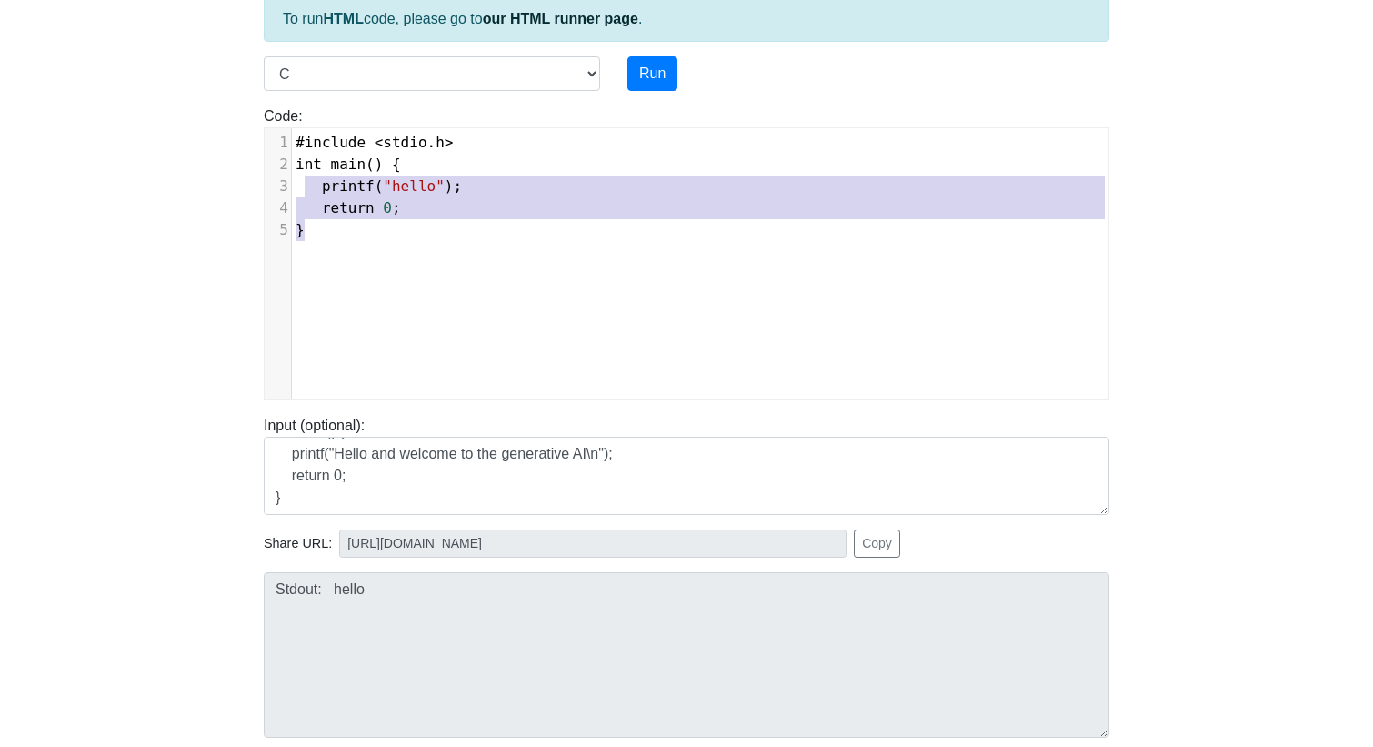
type textarea "#include <stdio.h> int main() { printf("hello"); return 0; }"
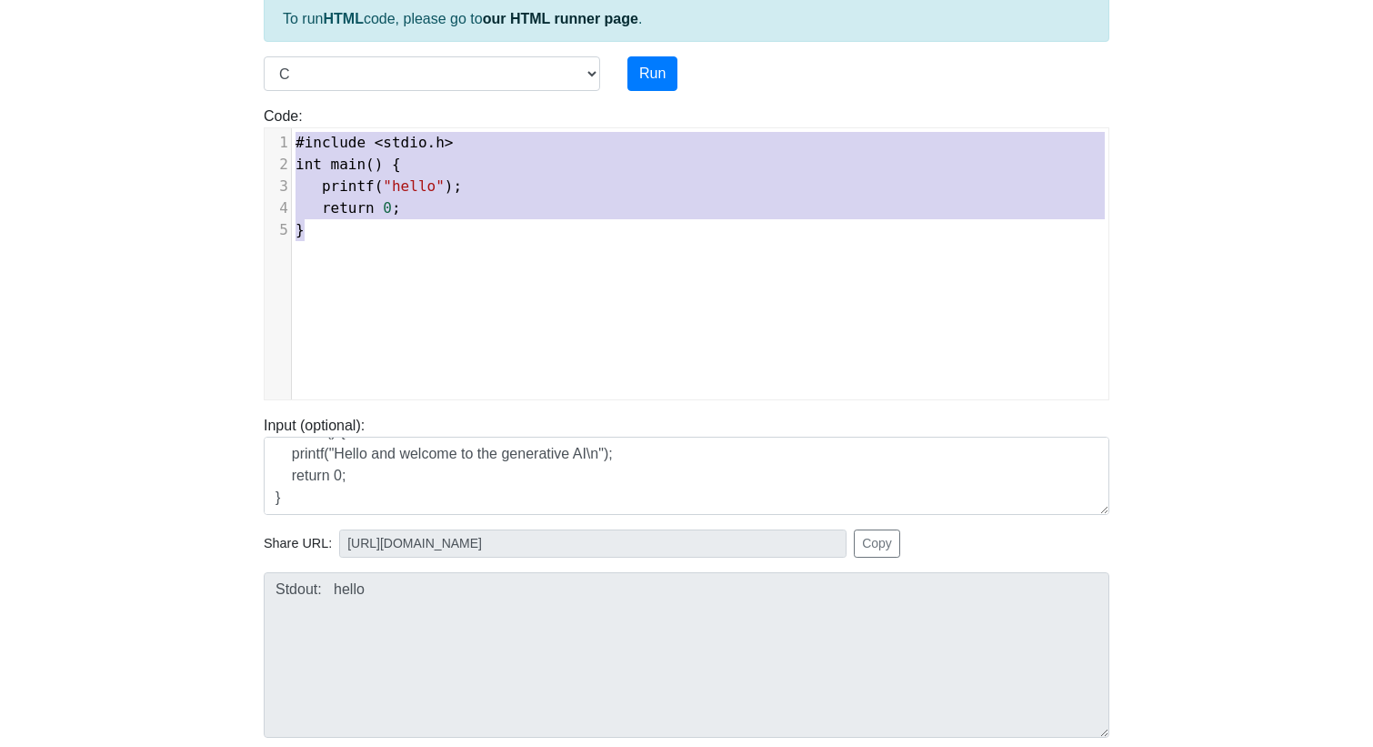
drag, startPoint x: 323, startPoint y: 237, endPoint x: 281, endPoint y: 132, distance: 113.5
click at [292, 132] on div "1 #include < stdio . h > 2 int main () { 3 printf ( "hello" ); 4 return 0 ; 5 }" at bounding box center [700, 186] width 817 height 109
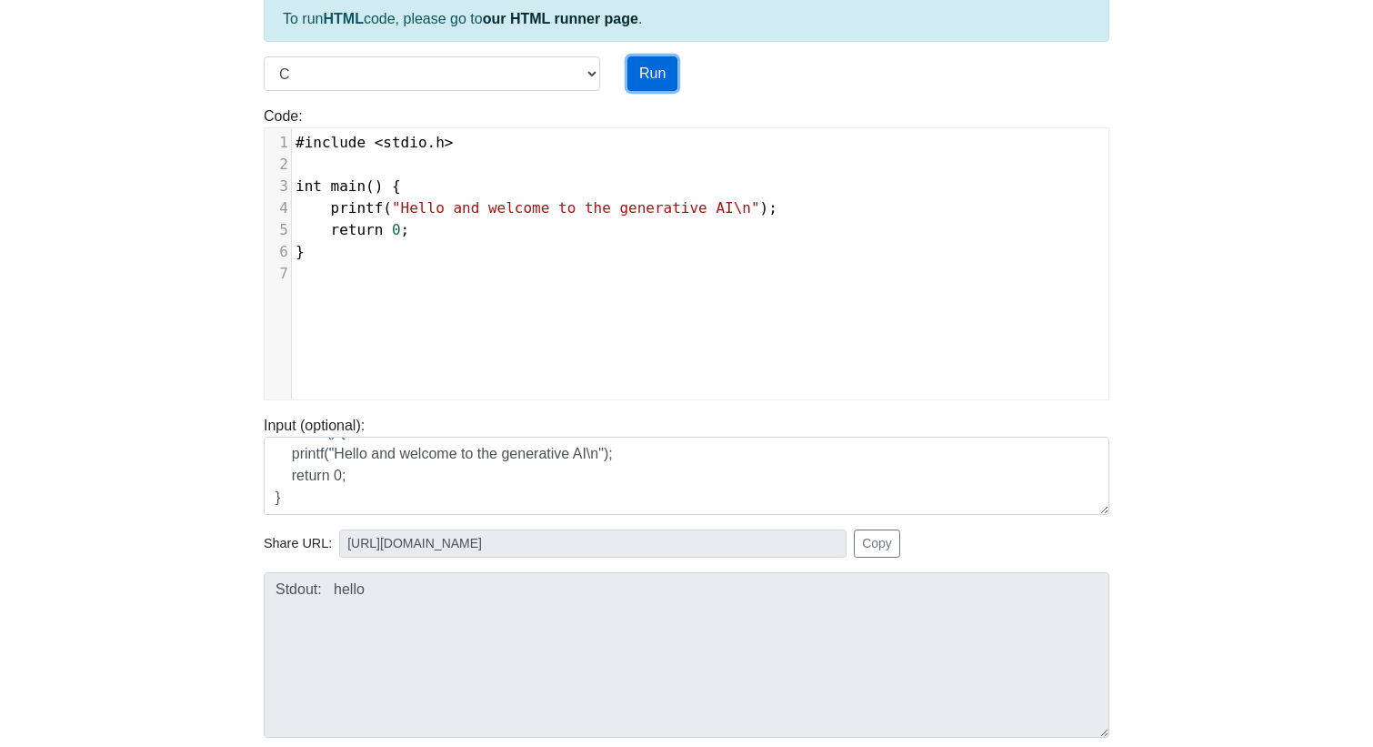
click at [652, 81] on button "Run" at bounding box center [653, 73] width 50 height 35
type input "https://codetester.io/runner?s=koW19a4YWR"
type textarea "Stdout: Hello and welcome to the generative AI"
